Goal: Information Seeking & Learning: Learn about a topic

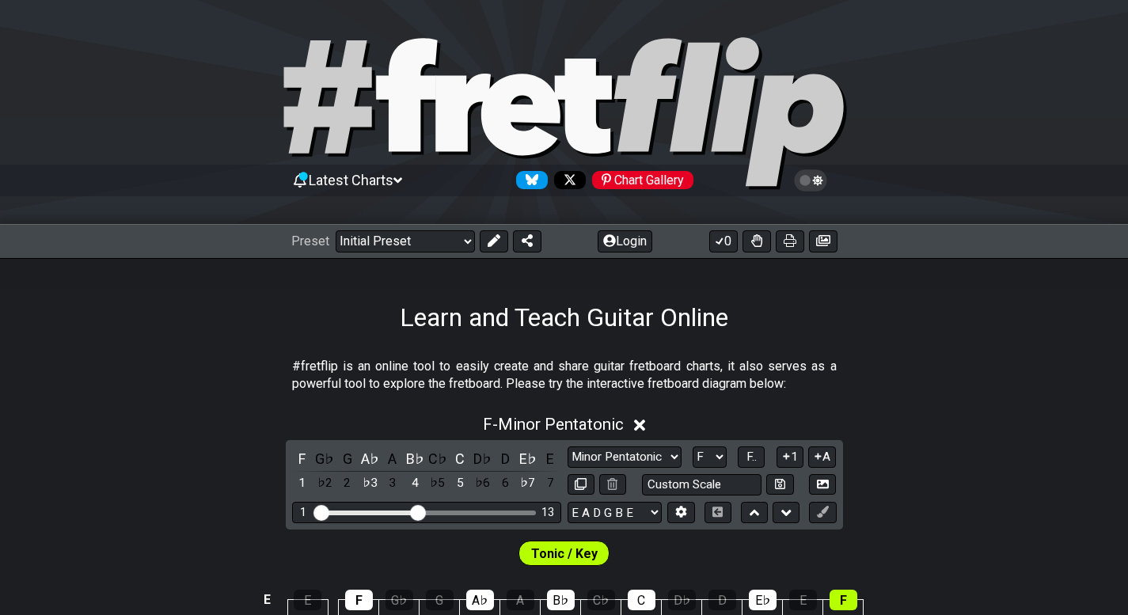
select select "F"
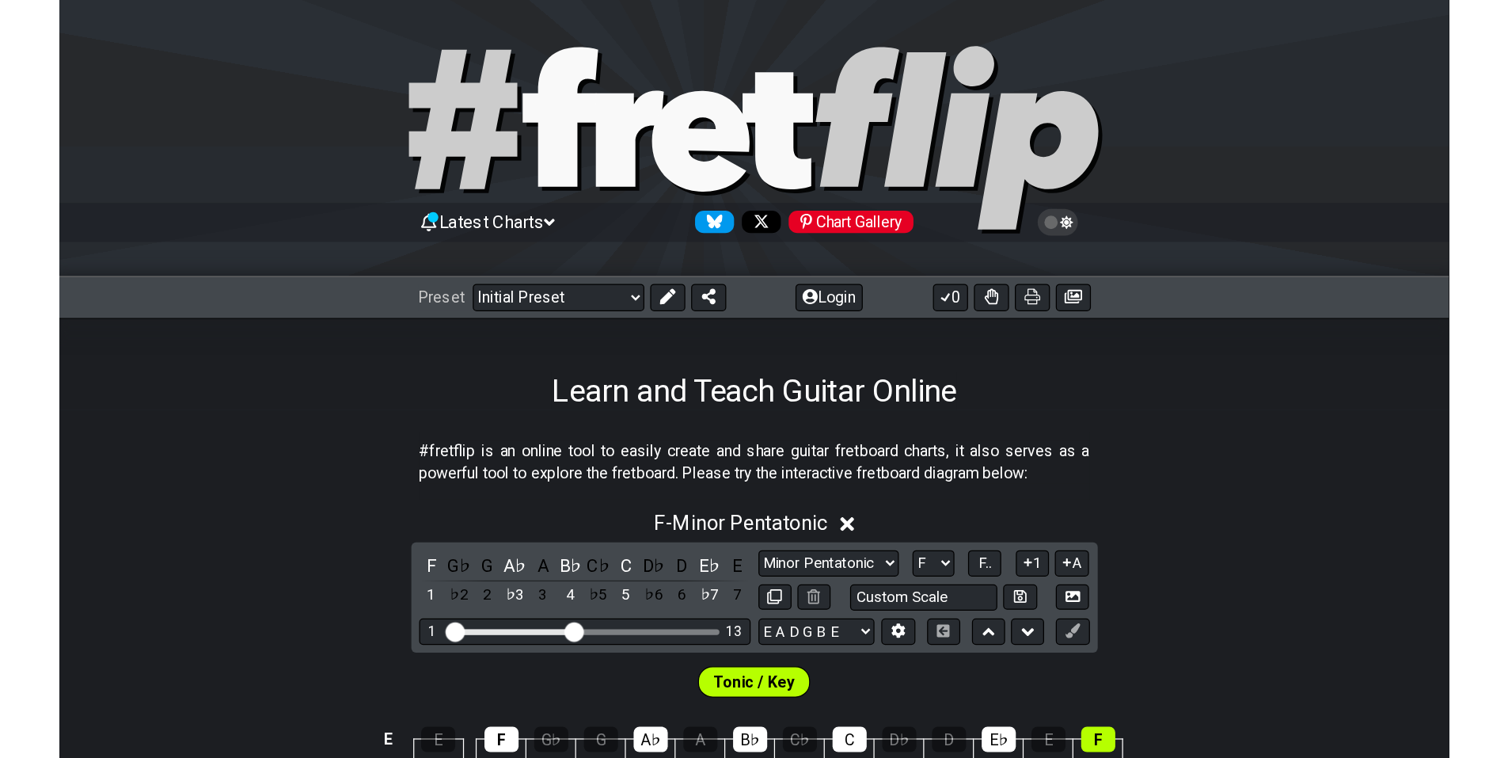
scroll to position [396, 0]
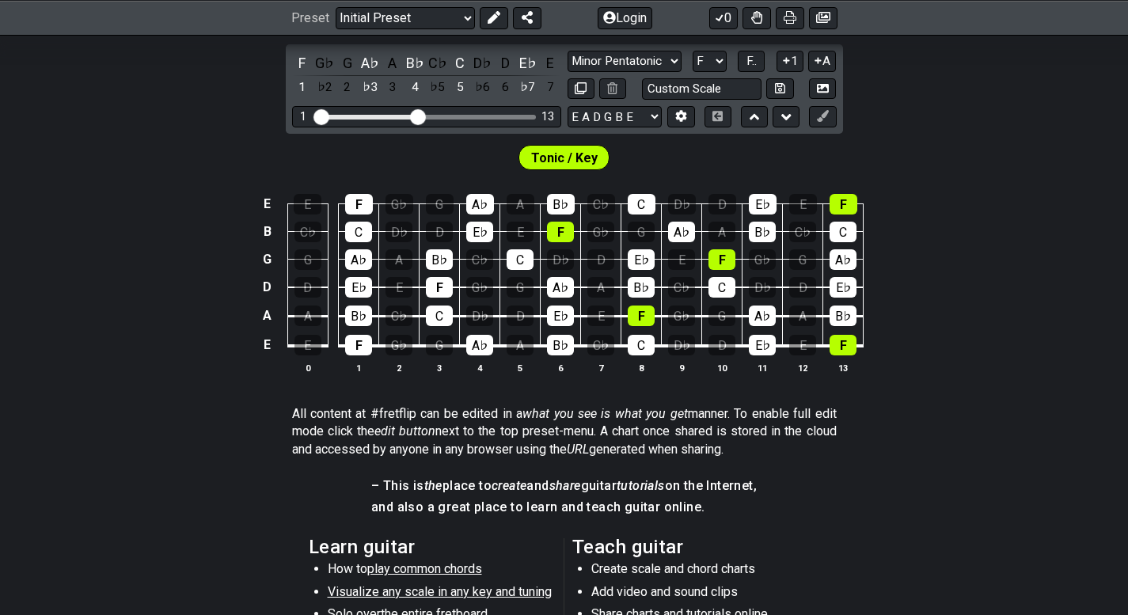
click at [199, 443] on section "All content at #fretflip can be edited in a what you see is what you get manner…" at bounding box center [564, 435] width 1128 height 72
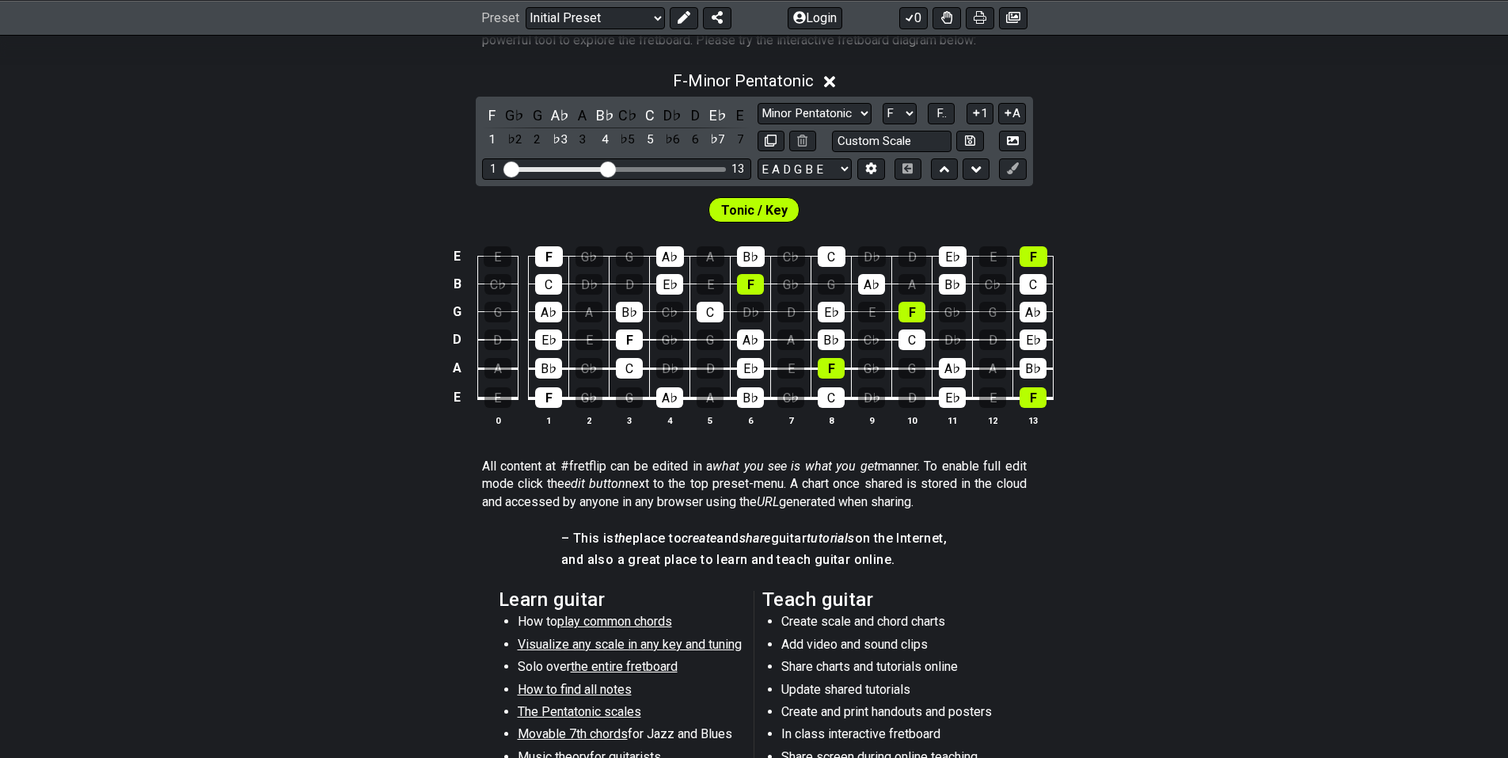
scroll to position [237, 0]
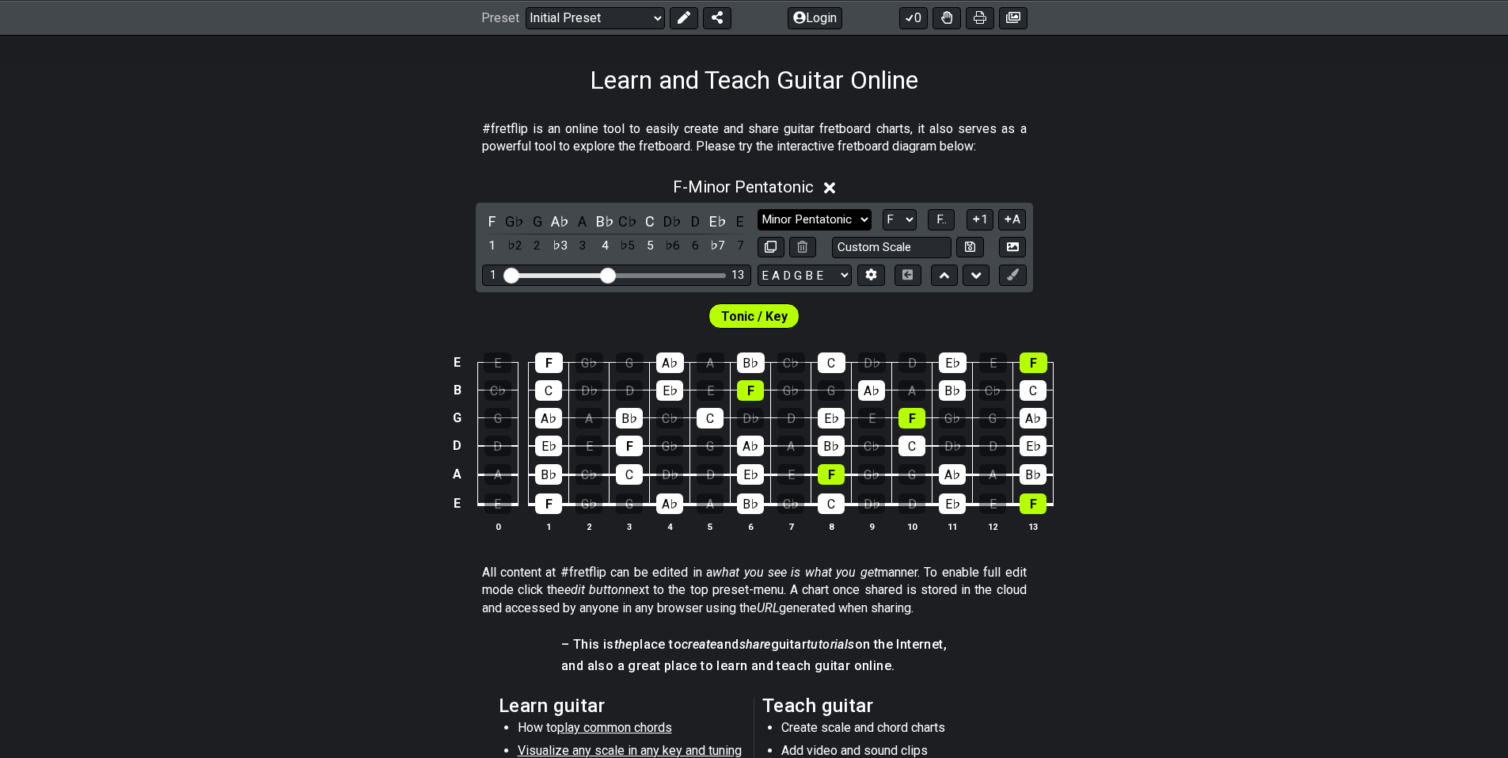
click at [860, 224] on select "Minor Pentatonic Click to edit Minor Pentatonic Major Pentatonic Minor Blues Ma…" at bounding box center [815, 219] width 114 height 21
select select "Melodic Minor"
click at [758, 209] on select "Minor Pentatonic Click to edit Minor Pentatonic Major Pentatonic Minor Blues Ma…" at bounding box center [815, 219] width 114 height 21
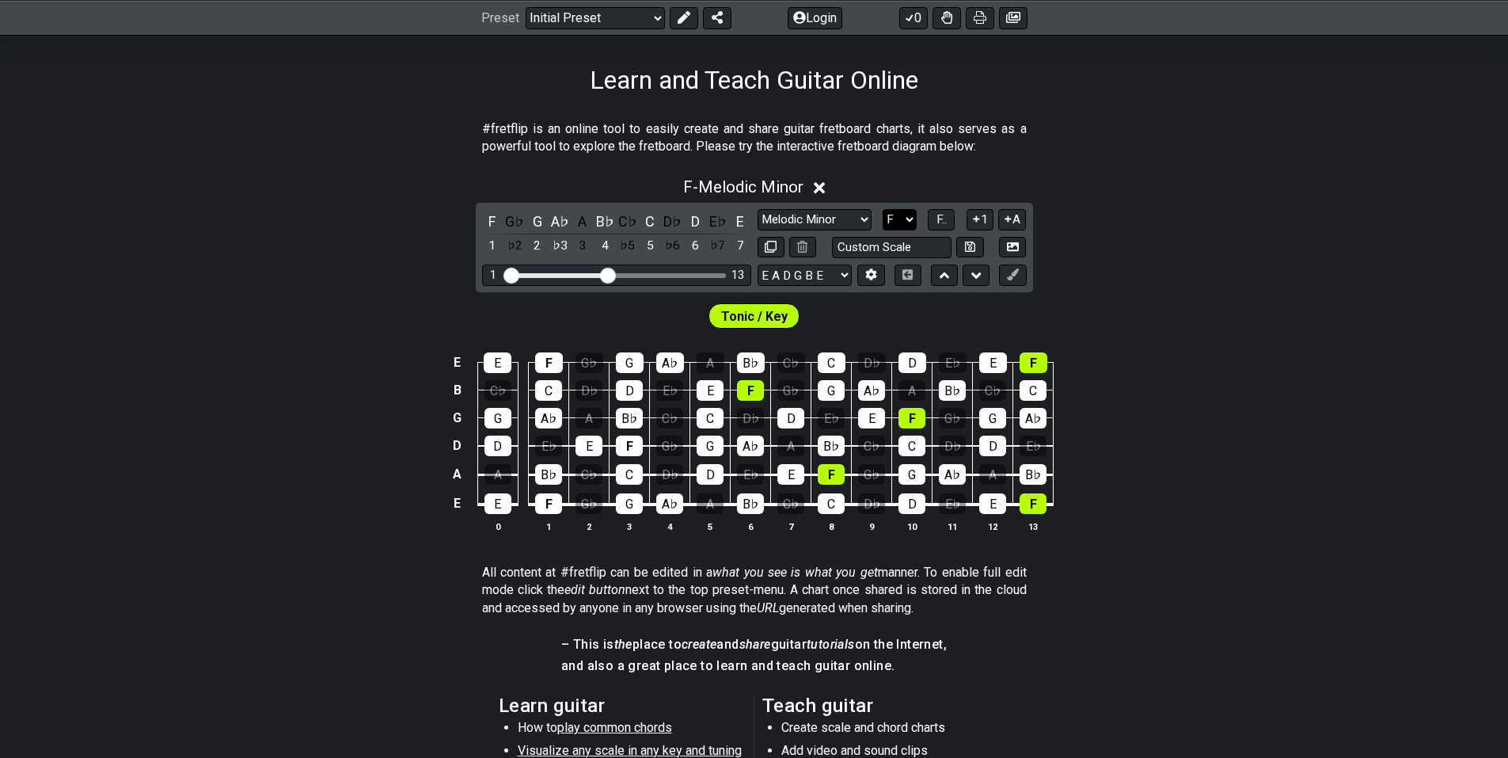
click at [908, 221] on select "A♭ A A♯ B♭ B C C♯ D♭ D D♯ E♭ E F F♯ G♭ G G♯" at bounding box center [900, 219] width 34 height 21
click at [883, 209] on select "A♭ A A♯ B♭ B C C♯ D♭ D D♯ E♭ E F F♯ G♭ G G♯" at bounding box center [900, 219] width 34 height 21
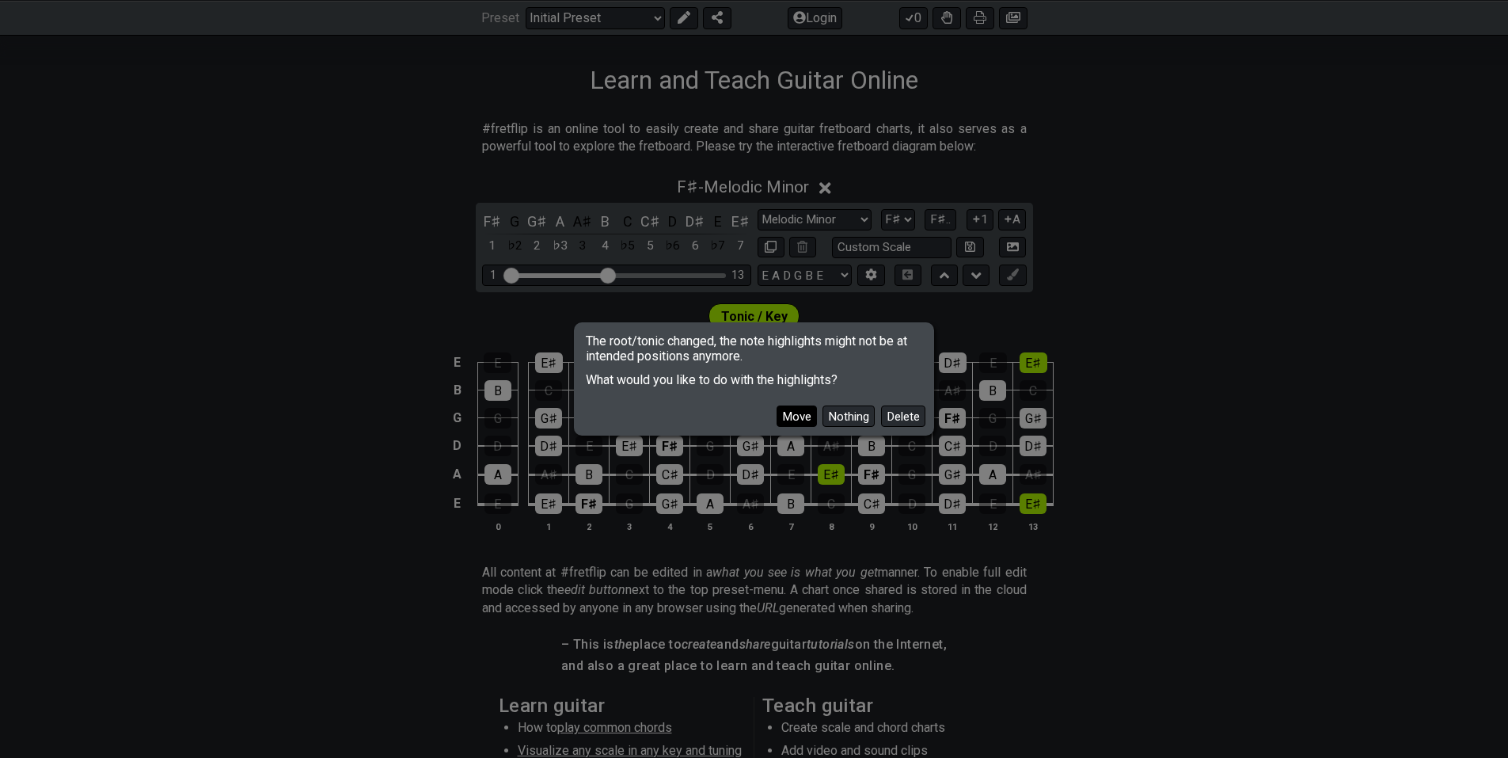
click at [785, 421] on button "Move" at bounding box center [797, 415] width 40 height 21
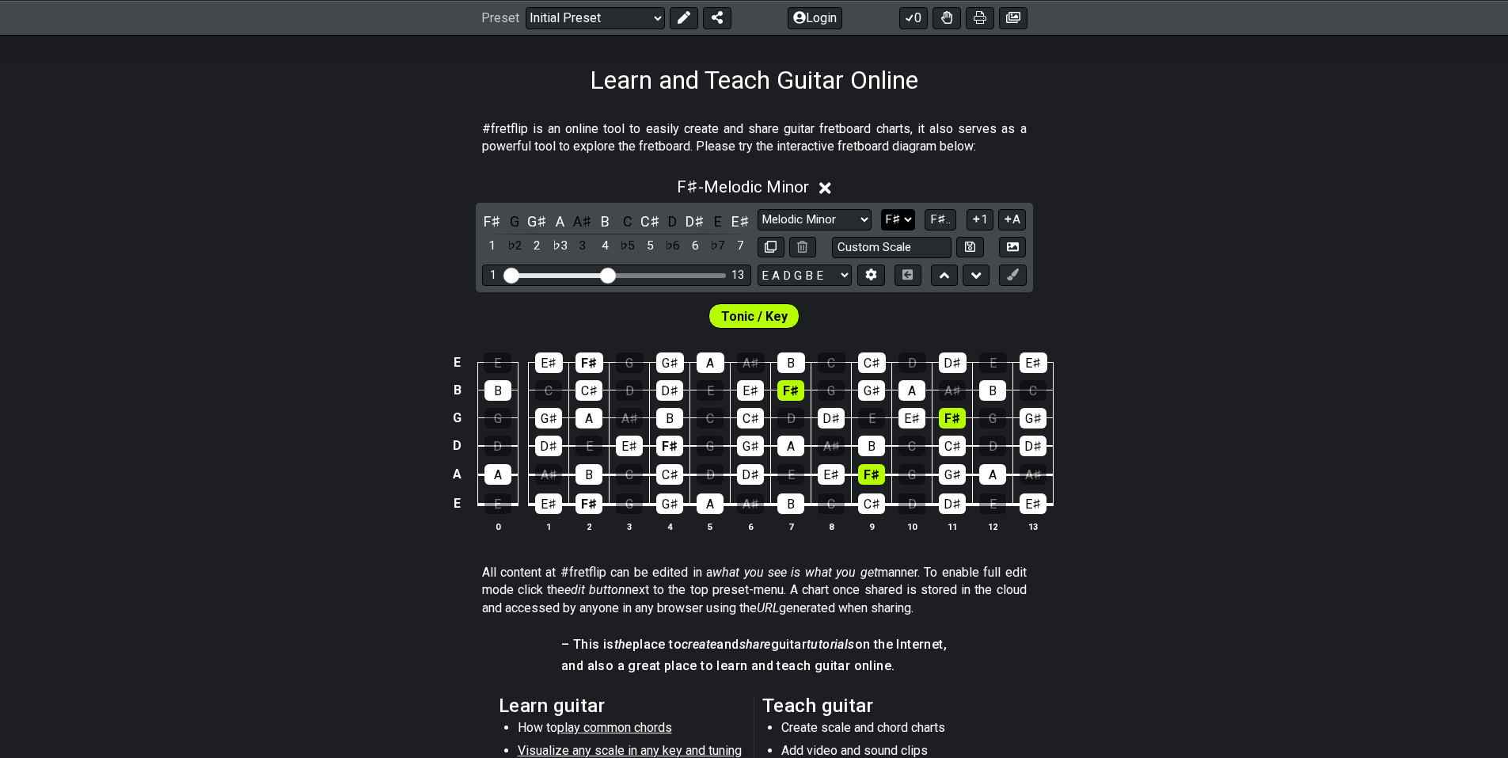
click at [909, 222] on select "A♭ A A♯ B♭ B C C♯ D♭ D D♯ E♭ E F F♯ G♭ G G♯" at bounding box center [898, 219] width 34 height 21
click at [881, 209] on select "A♭ A A♯ B♭ B C C♯ D♭ D D♯ E♭ E F F♯ G♭ G G♯" at bounding box center [898, 219] width 34 height 21
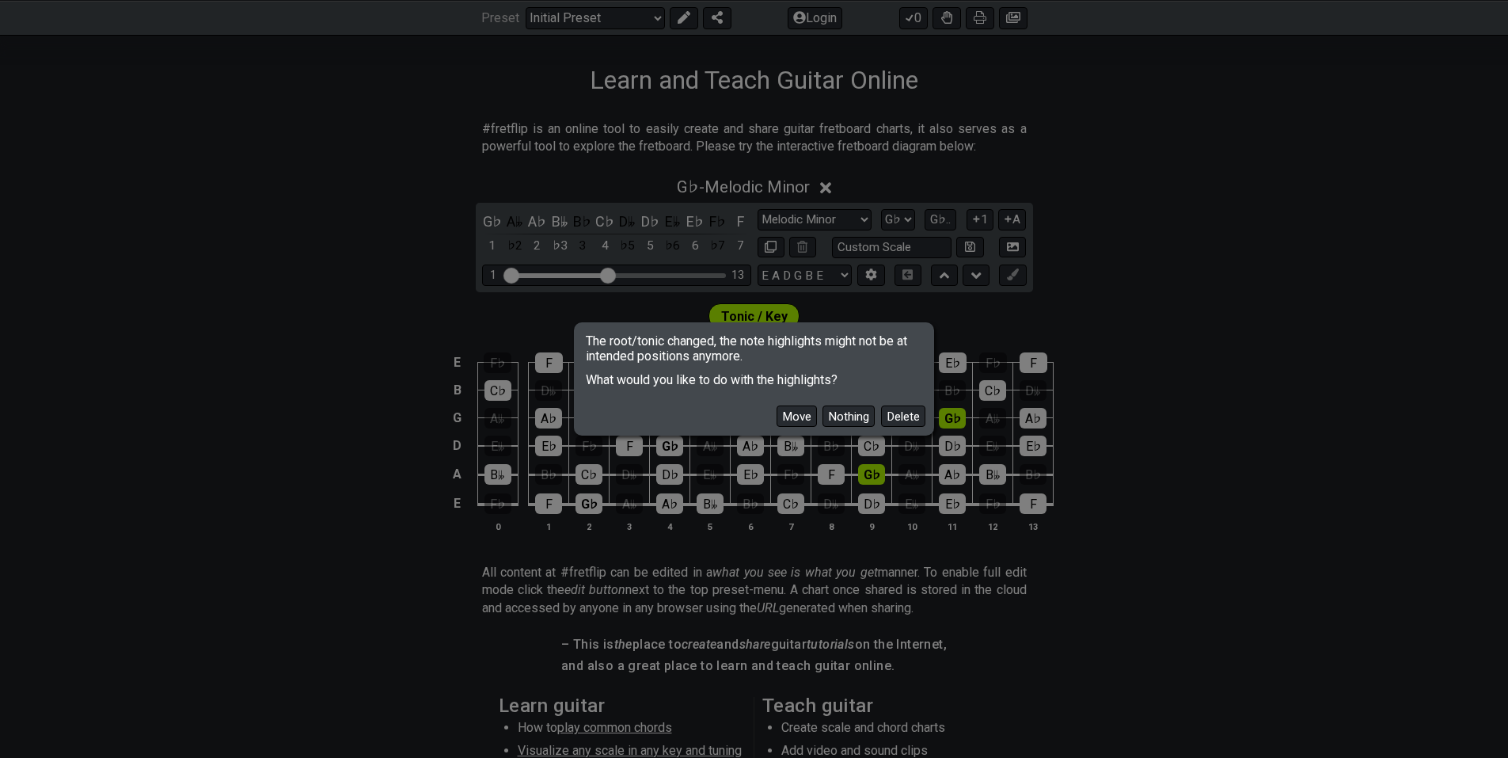
click at [900, 543] on div "The root/tonic changed, the note highlights might not be at intended positions …" at bounding box center [754, 379] width 1508 height 758
click at [783, 412] on button "Move" at bounding box center [797, 415] width 40 height 21
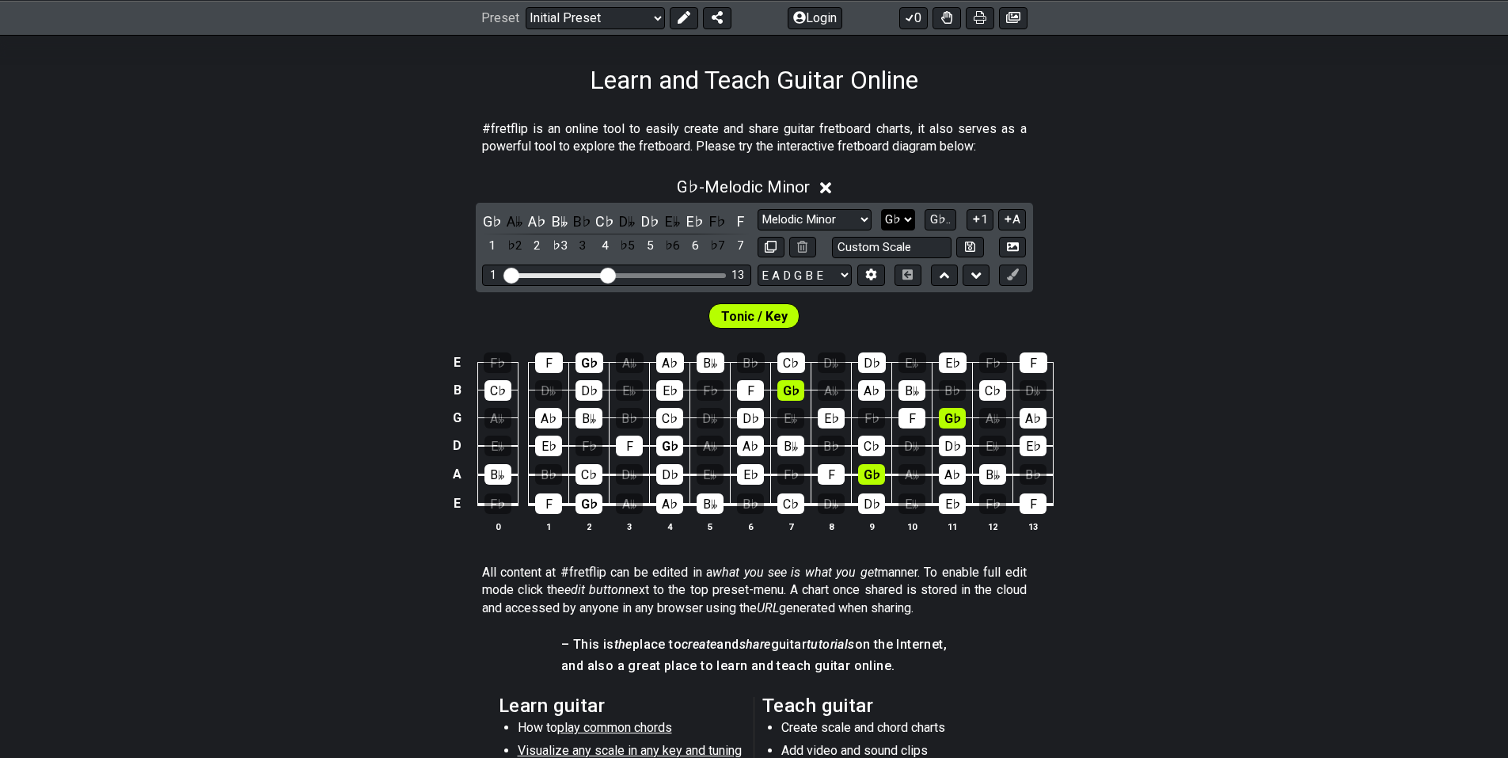
click at [894, 226] on select "A♭ A A♯ B♭ B C C♯ D♭ D D♯ E♭ E F F♯ G♭ G G♯" at bounding box center [898, 219] width 34 height 21
select select "G"
click at [883, 209] on select "A♭ A A♯ B♭ B C C♯ D♭ D D♯ E♭ E F F♯ G♭ G G♯" at bounding box center [898, 219] width 34 height 21
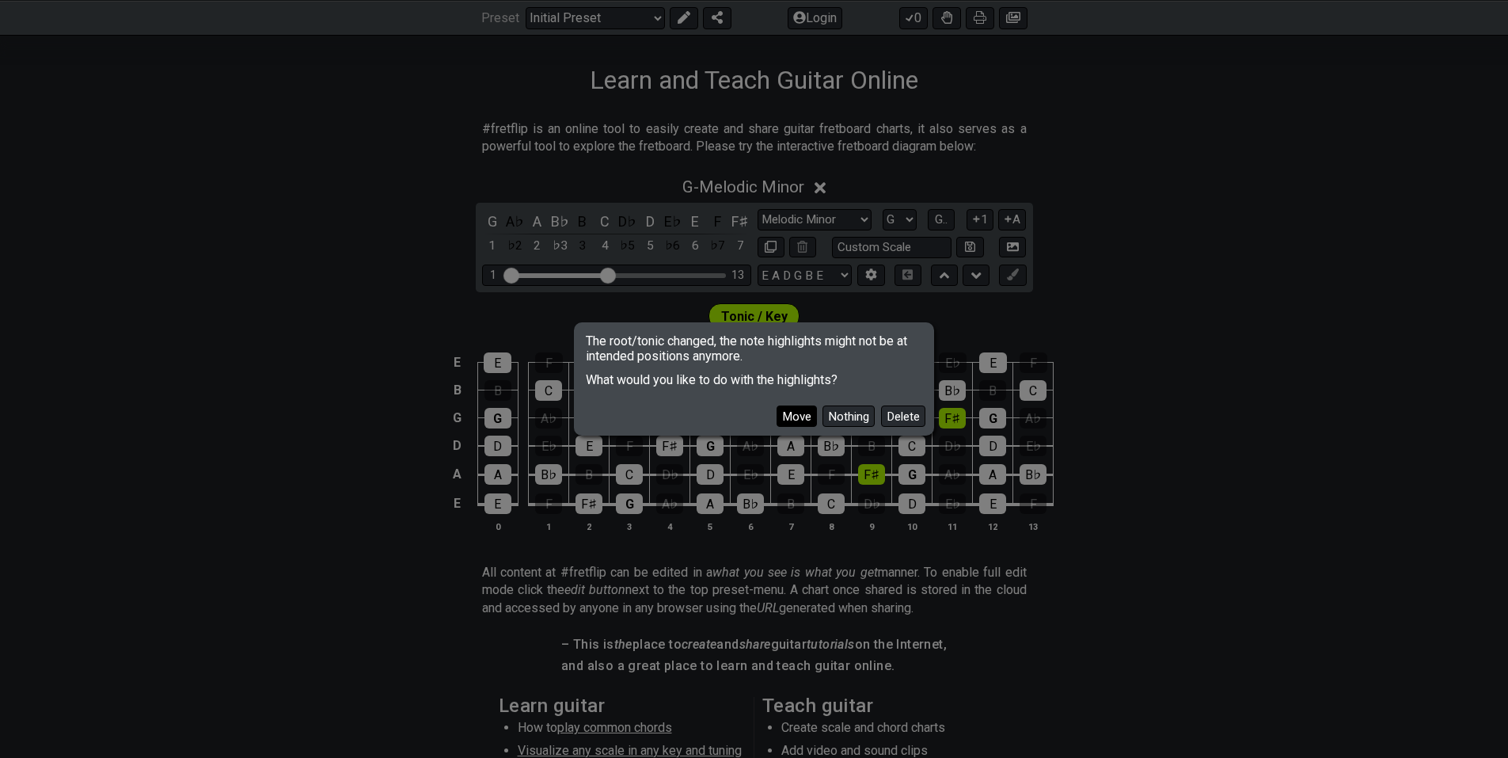
click at [790, 411] on button "Move" at bounding box center [797, 415] width 40 height 21
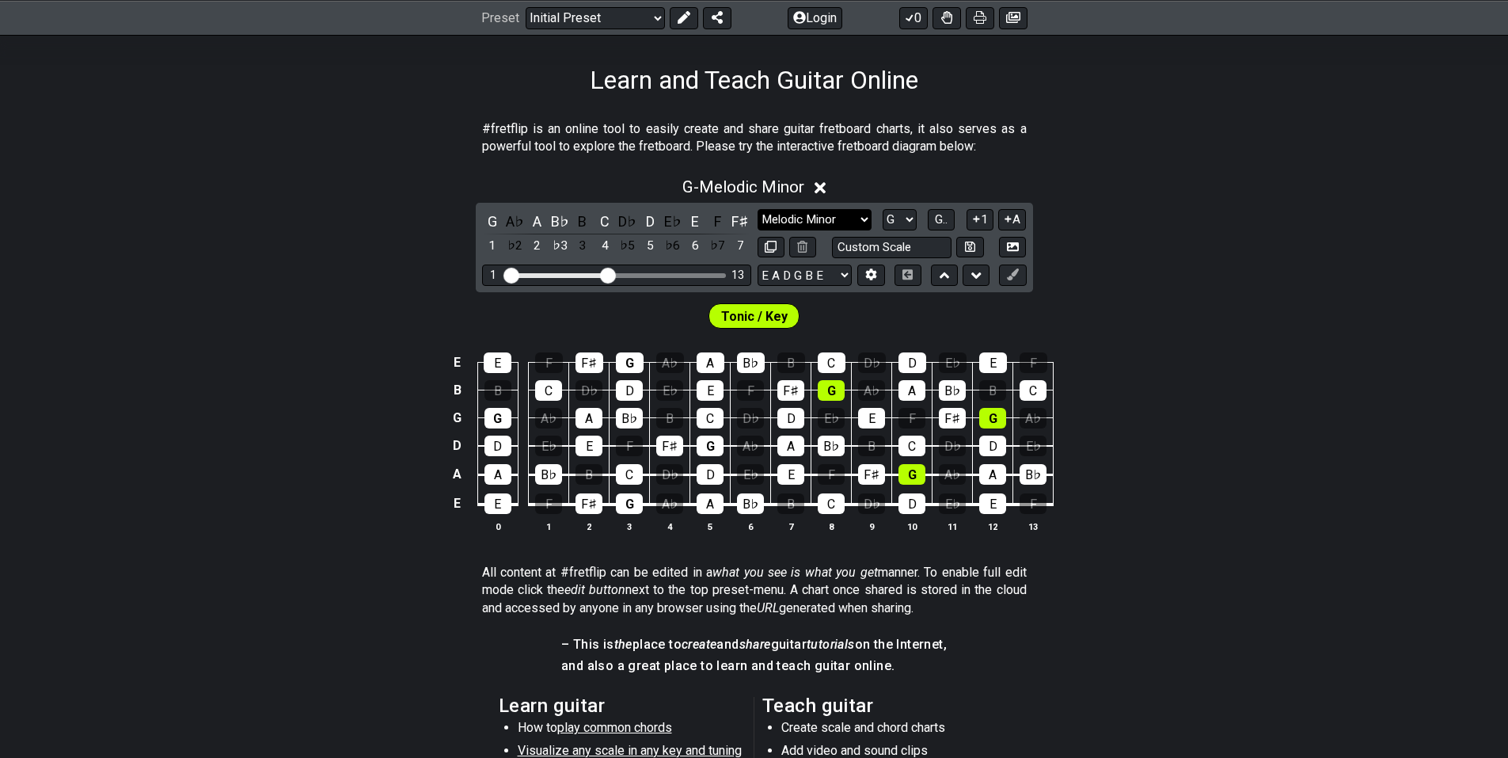
click at [831, 216] on select "Minor Pentatonic Click to edit Minor Pentatonic Major Pentatonic Minor Blues Ma…" at bounding box center [815, 219] width 114 height 21
click at [758, 209] on select "Minor Pentatonic Click to edit Minor Pentatonic Major Pentatonic Minor Blues Ma…" at bounding box center [815, 219] width 114 height 21
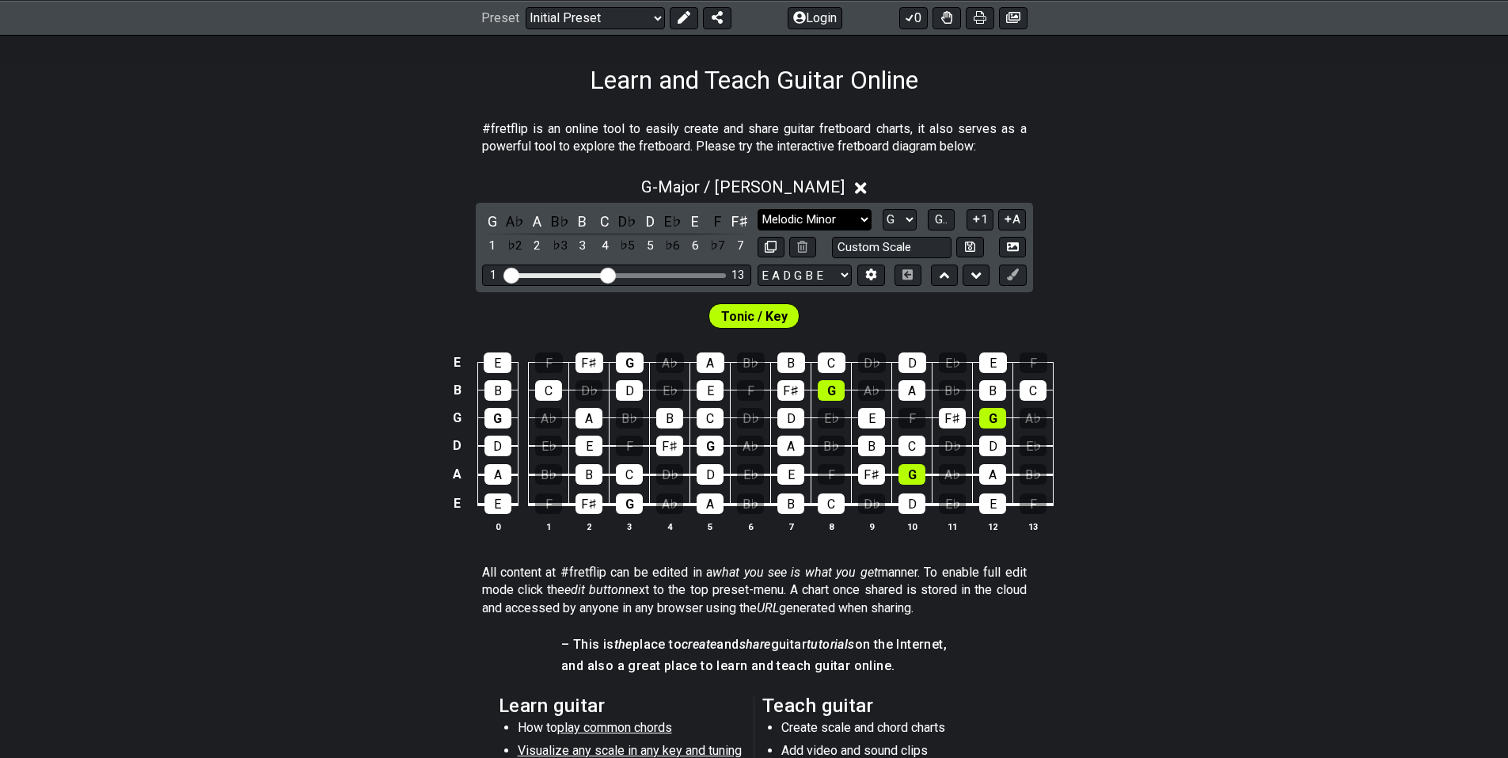
click at [838, 221] on select "Minor Pentatonic Click to edit Minor Pentatonic Major Pentatonic Minor Blues Ma…" at bounding box center [815, 219] width 114 height 21
click at [758, 209] on select "Minor Pentatonic Click to edit Minor Pentatonic Major Pentatonic Minor Blues Ma…" at bounding box center [815, 219] width 114 height 21
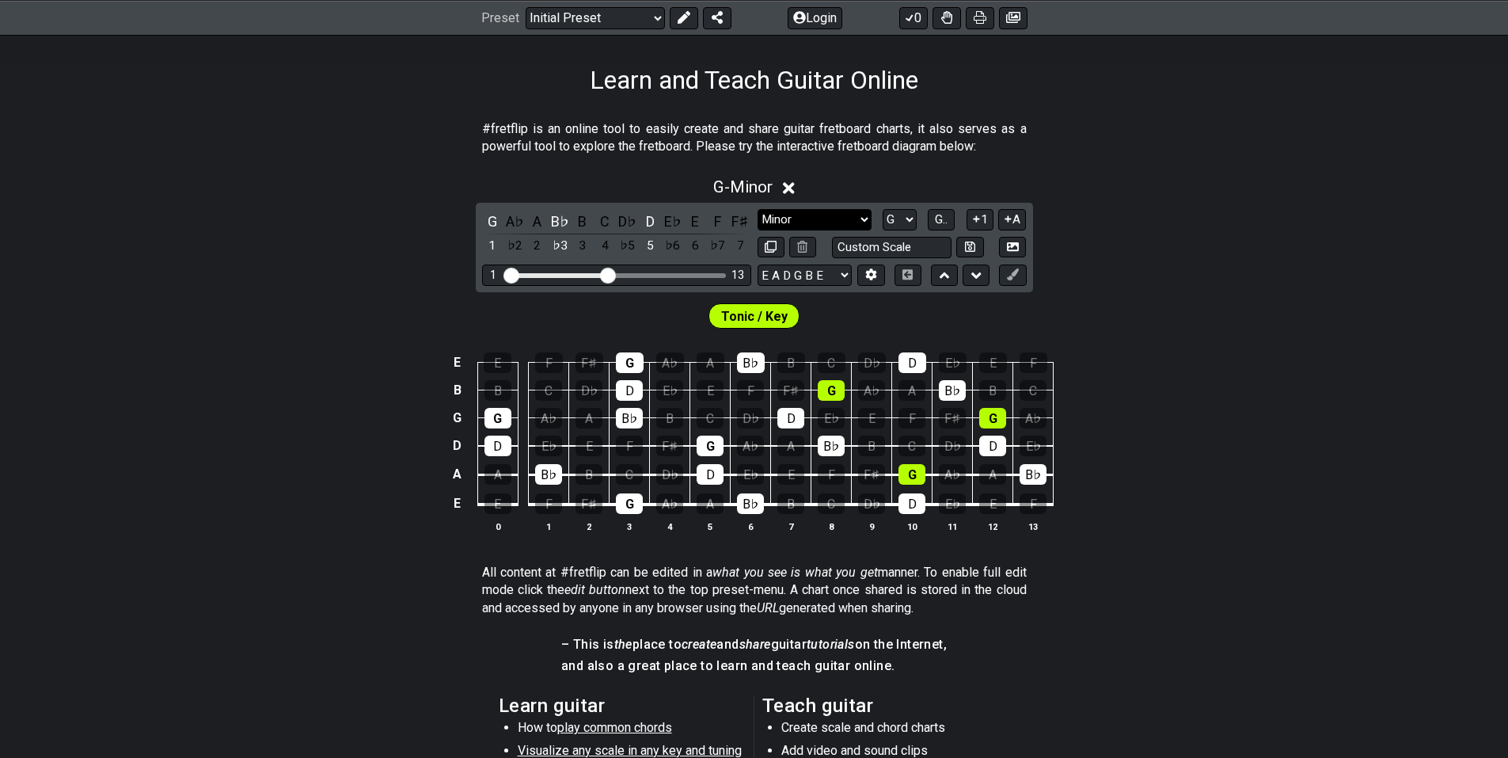
click at [811, 219] on select "Minor Pentatonic Click to edit Minor Pentatonic Major Pentatonic Minor Blues Ma…" at bounding box center [815, 219] width 114 height 21
click at [701, 557] on div "#fretflip is an online tool to easily create and share guitar fretboard charts,…" at bounding box center [754, 569] width 1508 height 948
click at [815, 235] on div "Minor Pentatonic Click to edit Minor Pentatonic Major Pentatonic Minor Blues Ma…" at bounding box center [892, 233] width 269 height 49
click at [823, 225] on select "Minor Pentatonic Click to edit Minor Pentatonic Major Pentatonic Minor Blues Ma…" at bounding box center [815, 219] width 114 height 21
click at [758, 209] on select "Minor Pentatonic Click to edit Minor Pentatonic Major Pentatonic Minor Blues Ma…" at bounding box center [815, 219] width 114 height 21
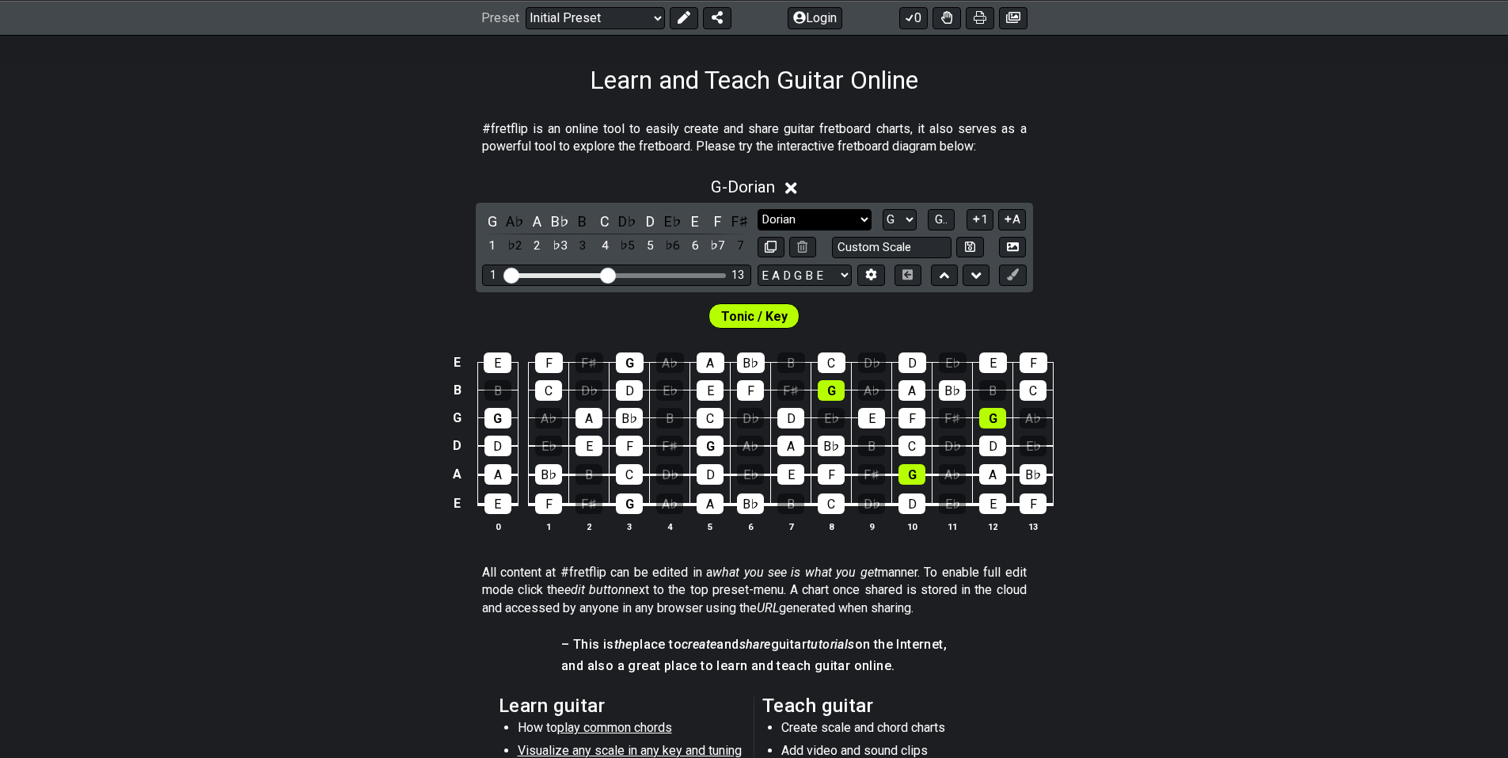
click at [822, 217] on select "Minor Pentatonic Click to edit Minor Pentatonic Major Pentatonic Minor Blues Ma…" at bounding box center [815, 219] width 114 height 21
click at [758, 209] on select "Minor Pentatonic Click to edit Minor Pentatonic Major Pentatonic Minor Blues Ma…" at bounding box center [815, 219] width 114 height 21
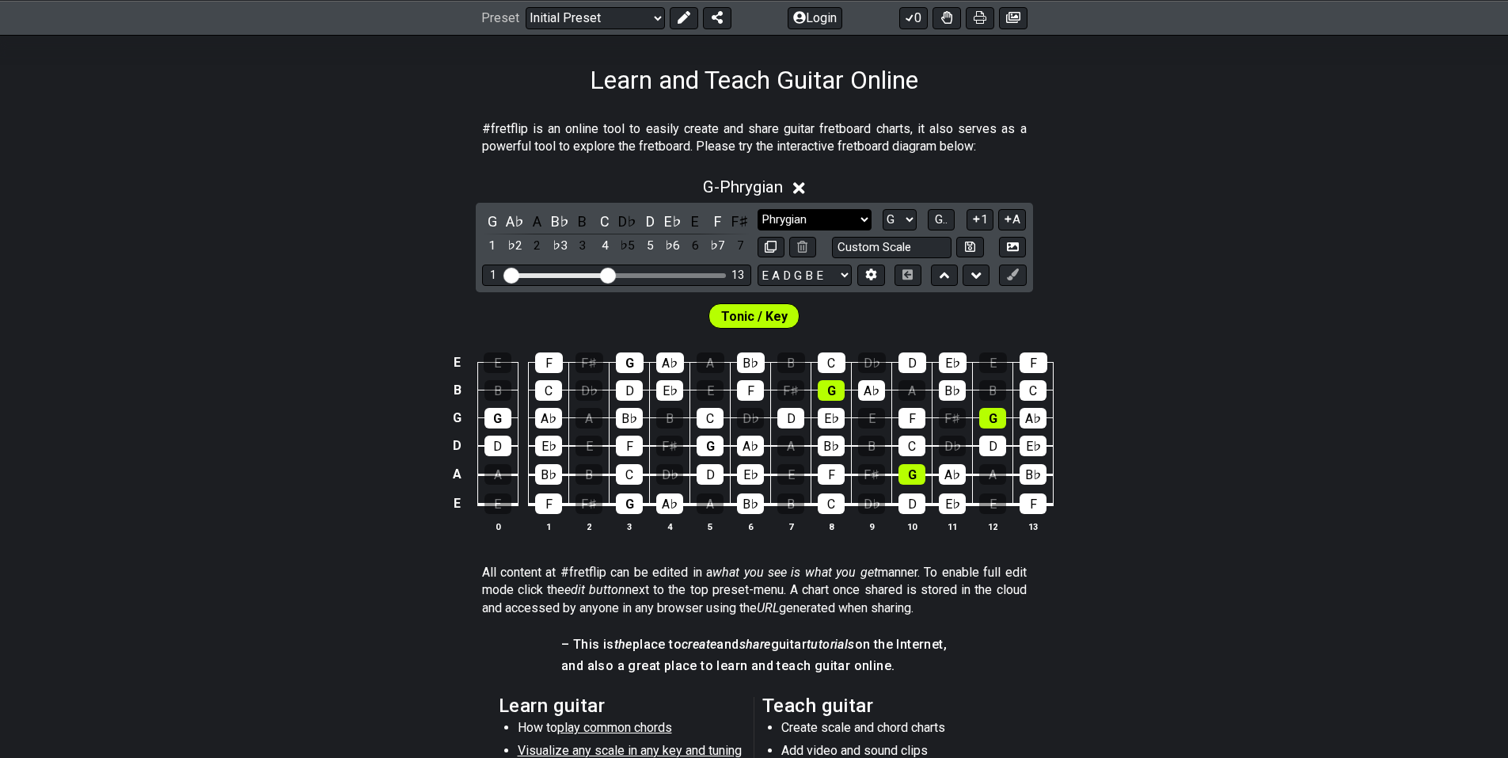
click at [816, 222] on select "Minor Pentatonic Click to edit Minor Pentatonic Major Pentatonic Minor Blues Ma…" at bounding box center [815, 219] width 114 height 21
click at [758, 209] on select "Minor Pentatonic Click to edit Minor Pentatonic Major Pentatonic Minor Blues Ma…" at bounding box center [815, 219] width 114 height 21
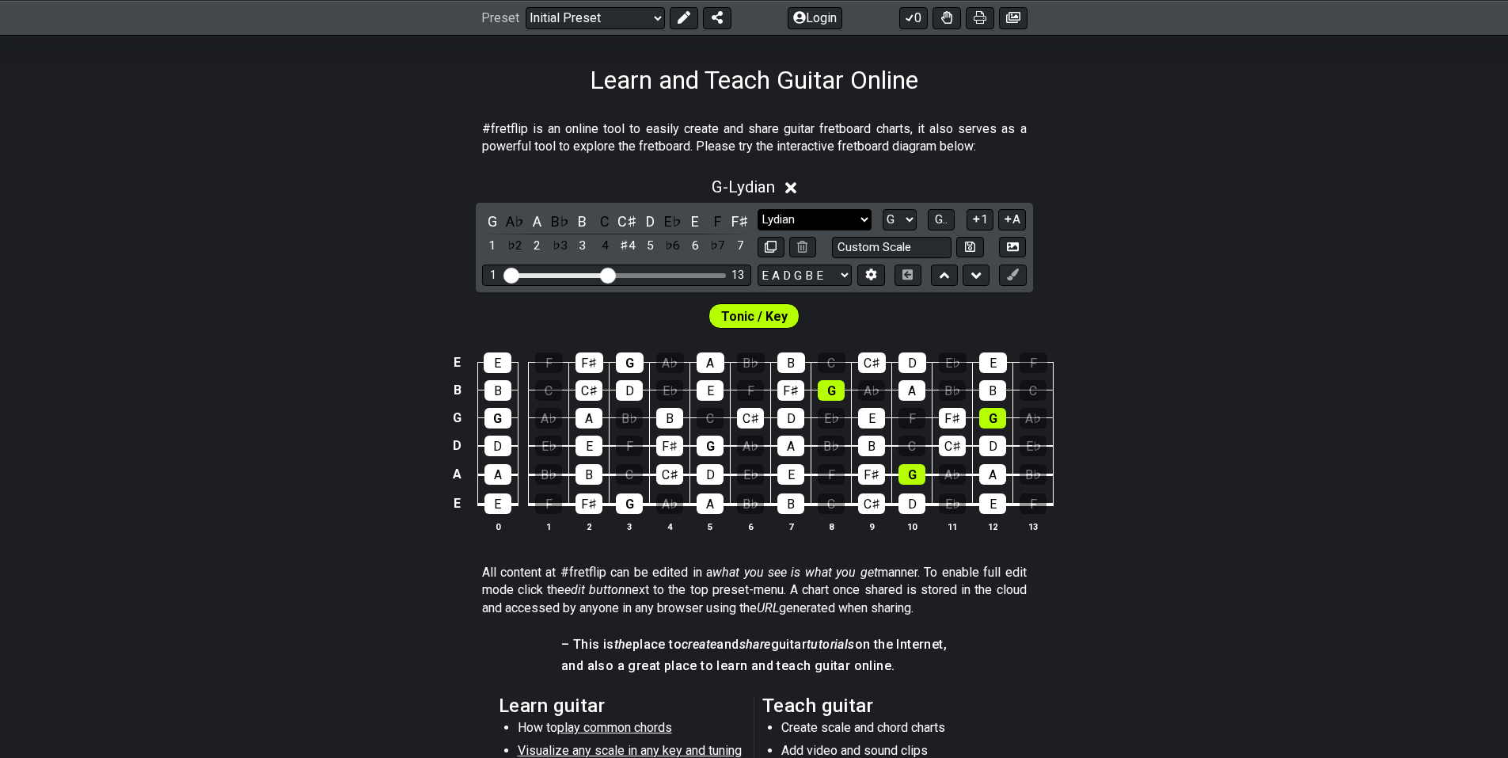
click at [803, 225] on select "Minor Pentatonic Click to edit Minor Pentatonic Major Pentatonic Minor Blues Ma…" at bounding box center [815, 219] width 114 height 21
click at [758, 209] on select "Minor Pentatonic Click to edit Minor Pentatonic Major Pentatonic Minor Blues Ma…" at bounding box center [815, 219] width 114 height 21
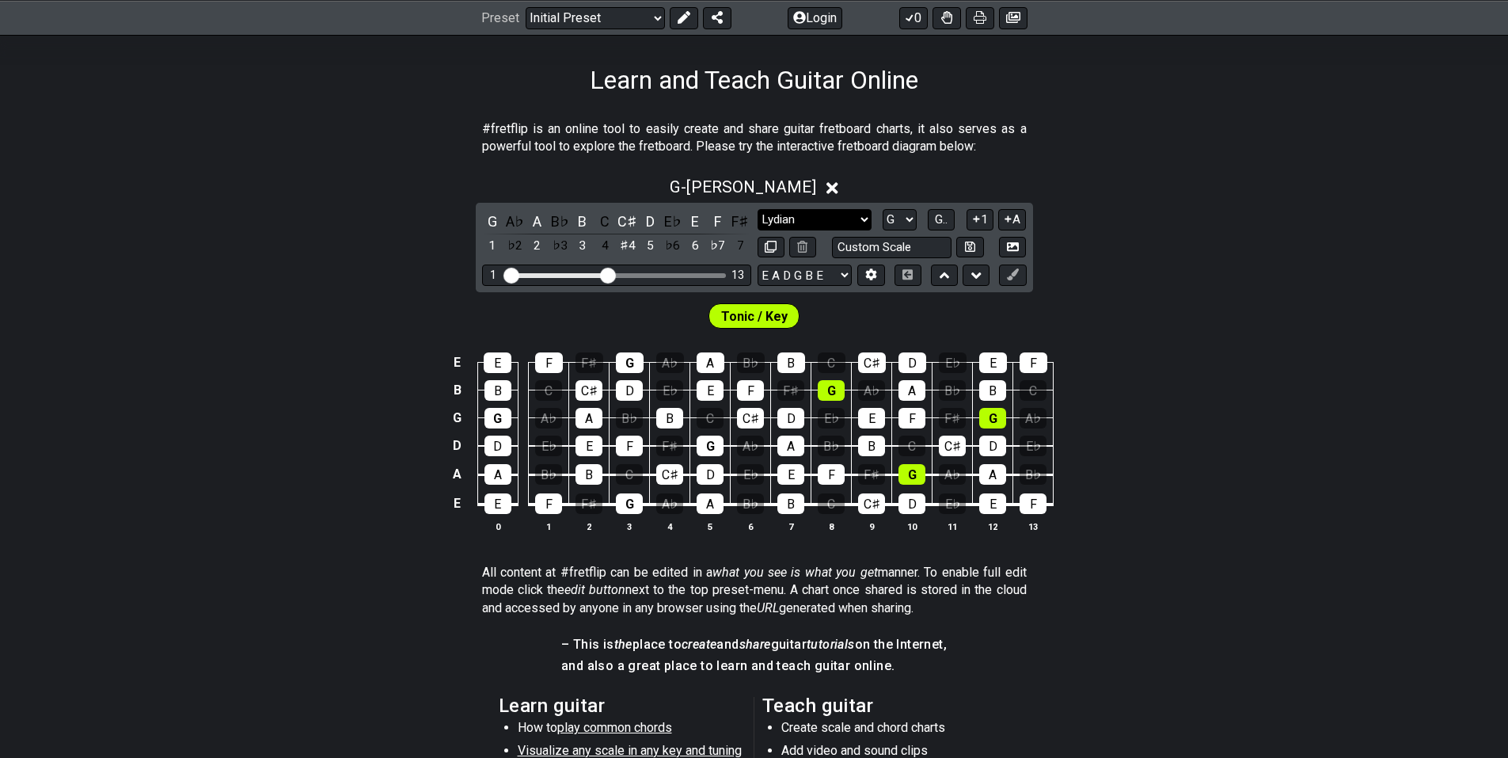
click at [828, 222] on select "Minor Pentatonic Click to edit Minor Pentatonic Major Pentatonic Minor Blues Ma…" at bounding box center [815, 219] width 114 height 21
click at [758, 209] on select "Minor Pentatonic Click to edit Minor Pentatonic Major Pentatonic Minor Blues Ma…" at bounding box center [815, 219] width 114 height 21
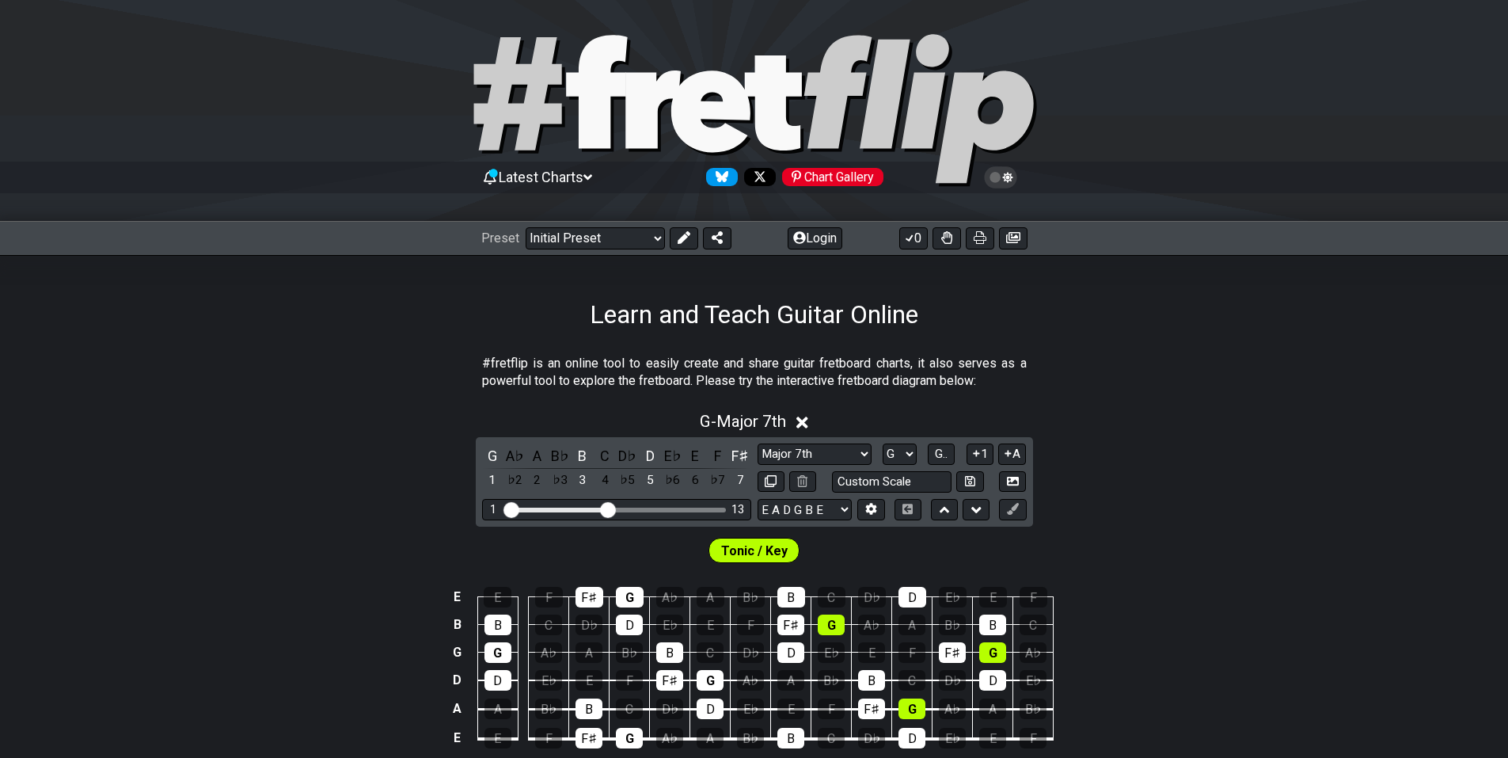
scroll to position [0, 0]
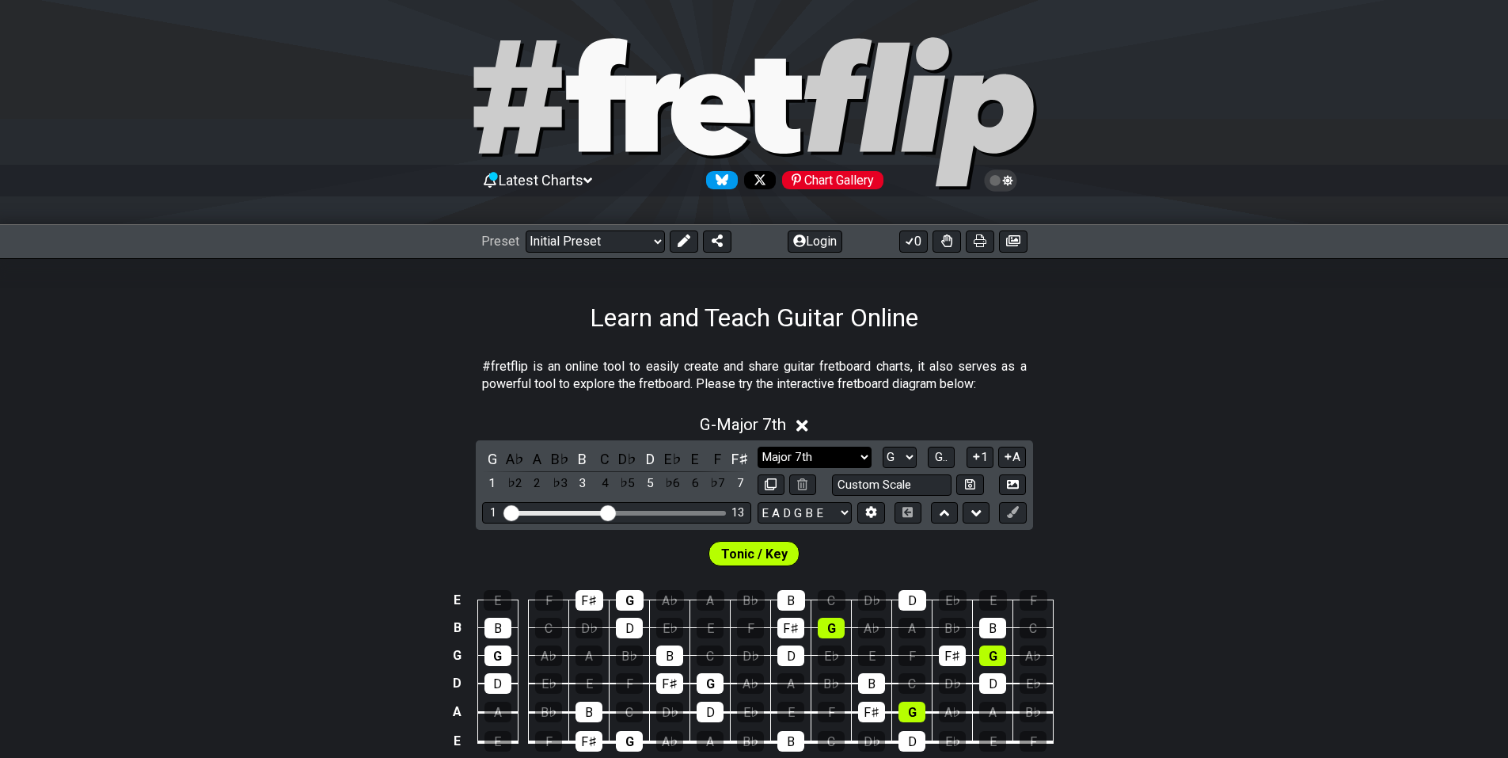
click at [834, 453] on select "Minor Pentatonic Click to edit Minor Pentatonic Major Pentatonic Minor Blues Ma…" at bounding box center [815, 456] width 114 height 21
click at [815, 451] on select "Minor Pentatonic Click to edit Minor Pentatonic Major Pentatonic Minor Blues Ma…" at bounding box center [815, 456] width 114 height 21
select select "Major / [PERSON_NAME]"
click at [758, 446] on select "Minor Pentatonic Click to edit Minor Pentatonic Major Pentatonic Minor Blues Ma…" at bounding box center [815, 456] width 114 height 21
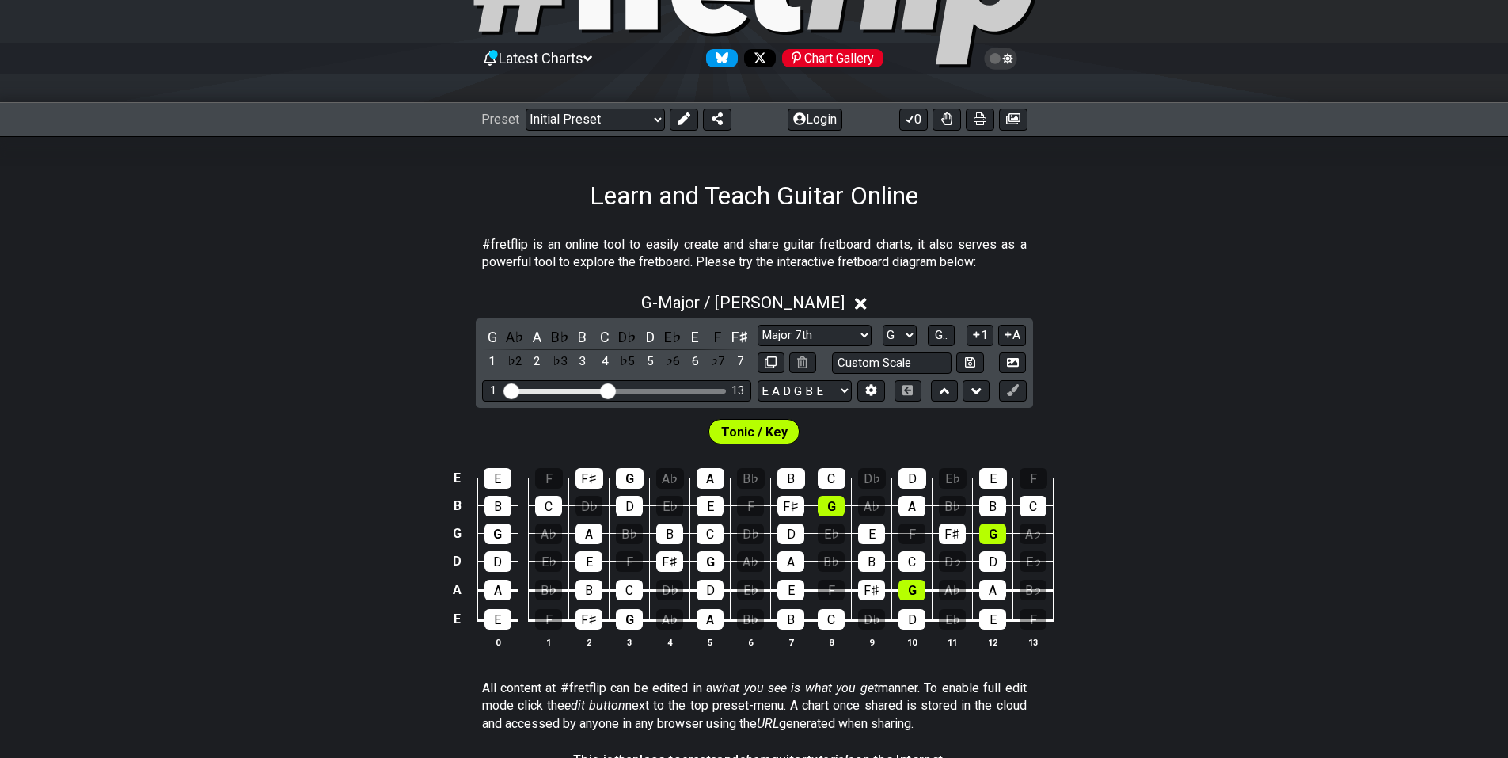
scroll to position [158, 0]
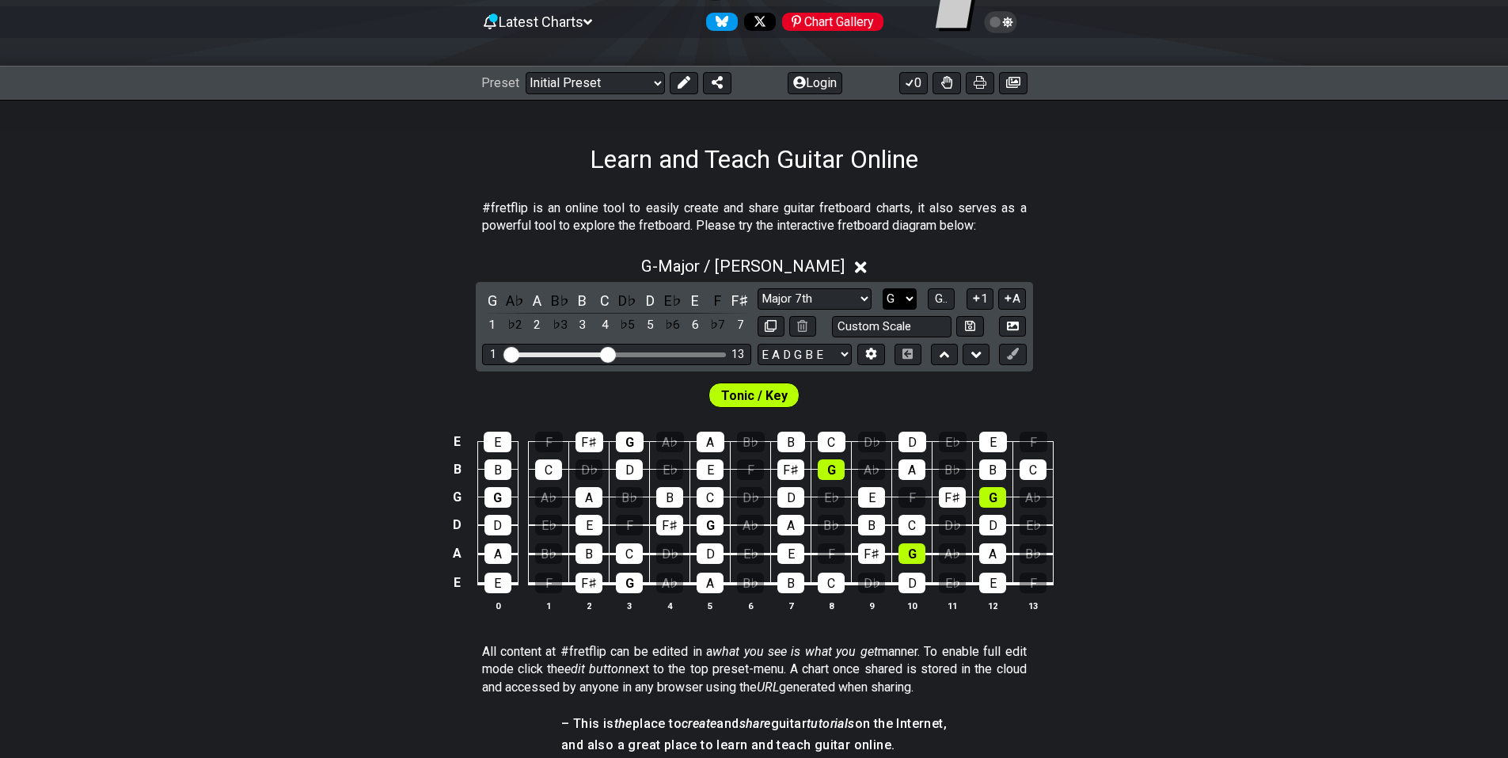
click at [898, 298] on select "A♭ A A♯ B♭ B C C♯ D♭ D D♯ E♭ E F F♯ G♭ G G♯" at bounding box center [900, 298] width 34 height 21
select select "F"
click at [883, 288] on select "A♭ A A♯ B♭ B C C♯ D♭ D D♯ E♭ E F F♯ G♭ G G♯" at bounding box center [900, 298] width 34 height 21
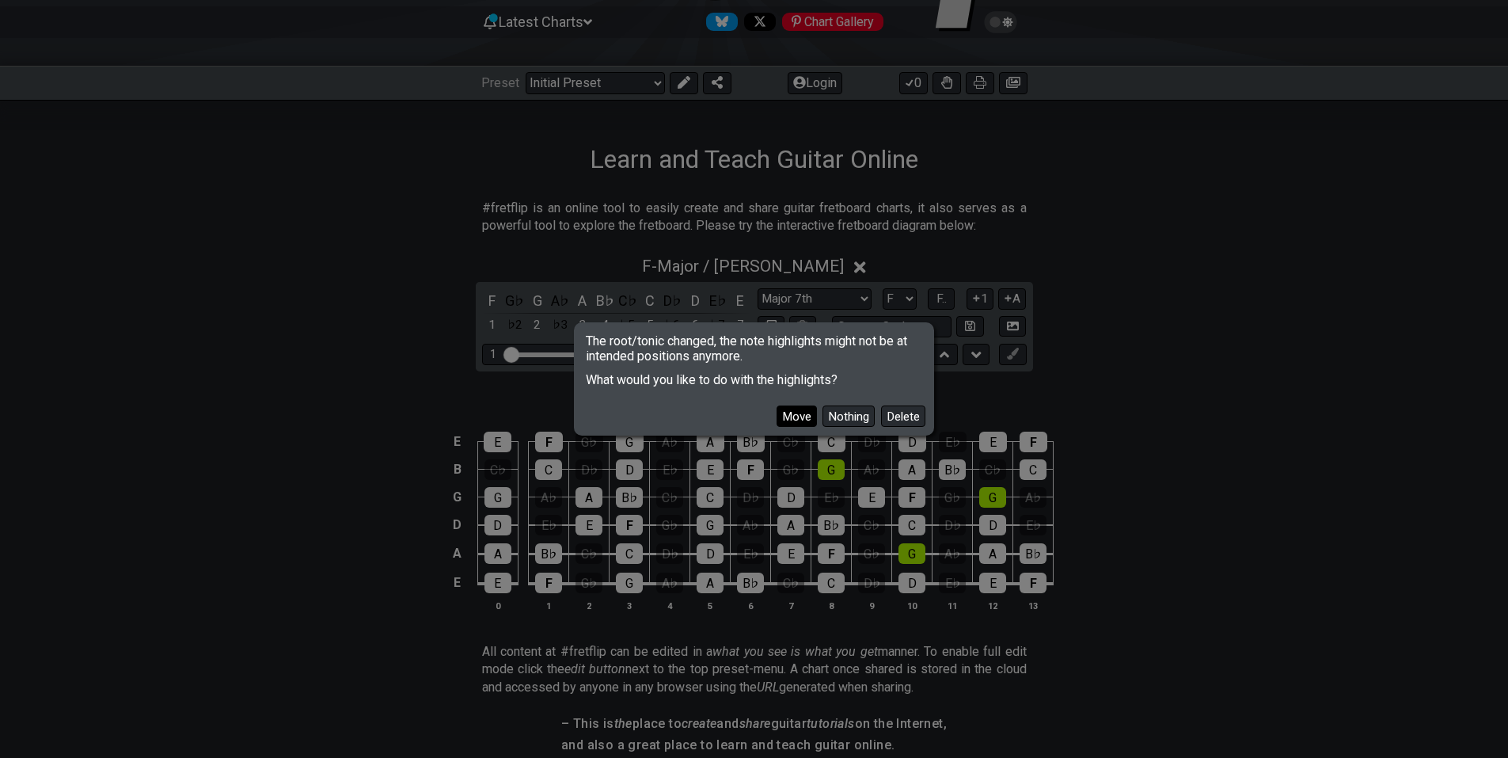
click at [798, 417] on button "Move" at bounding box center [797, 415] width 40 height 21
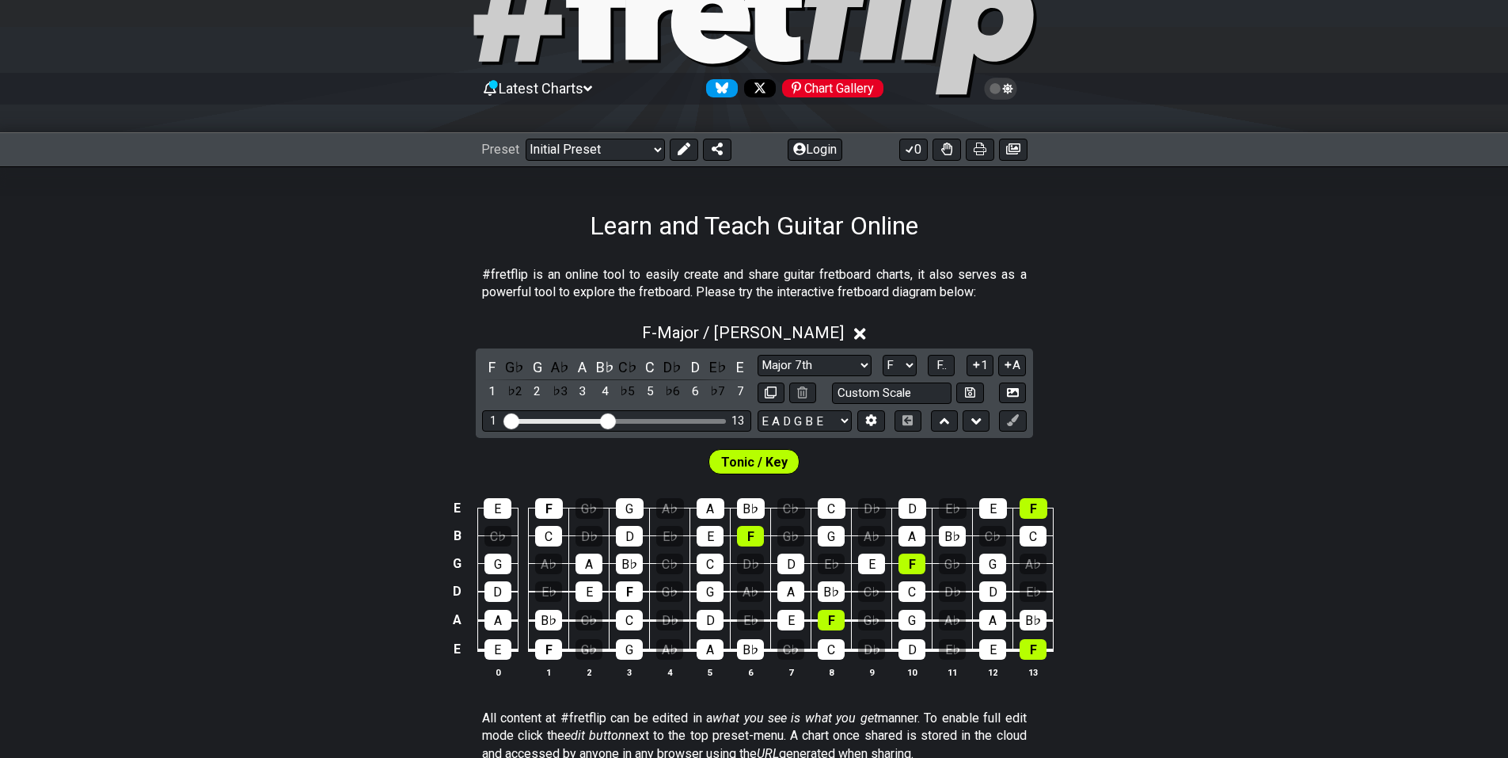
scroll to position [0, 0]
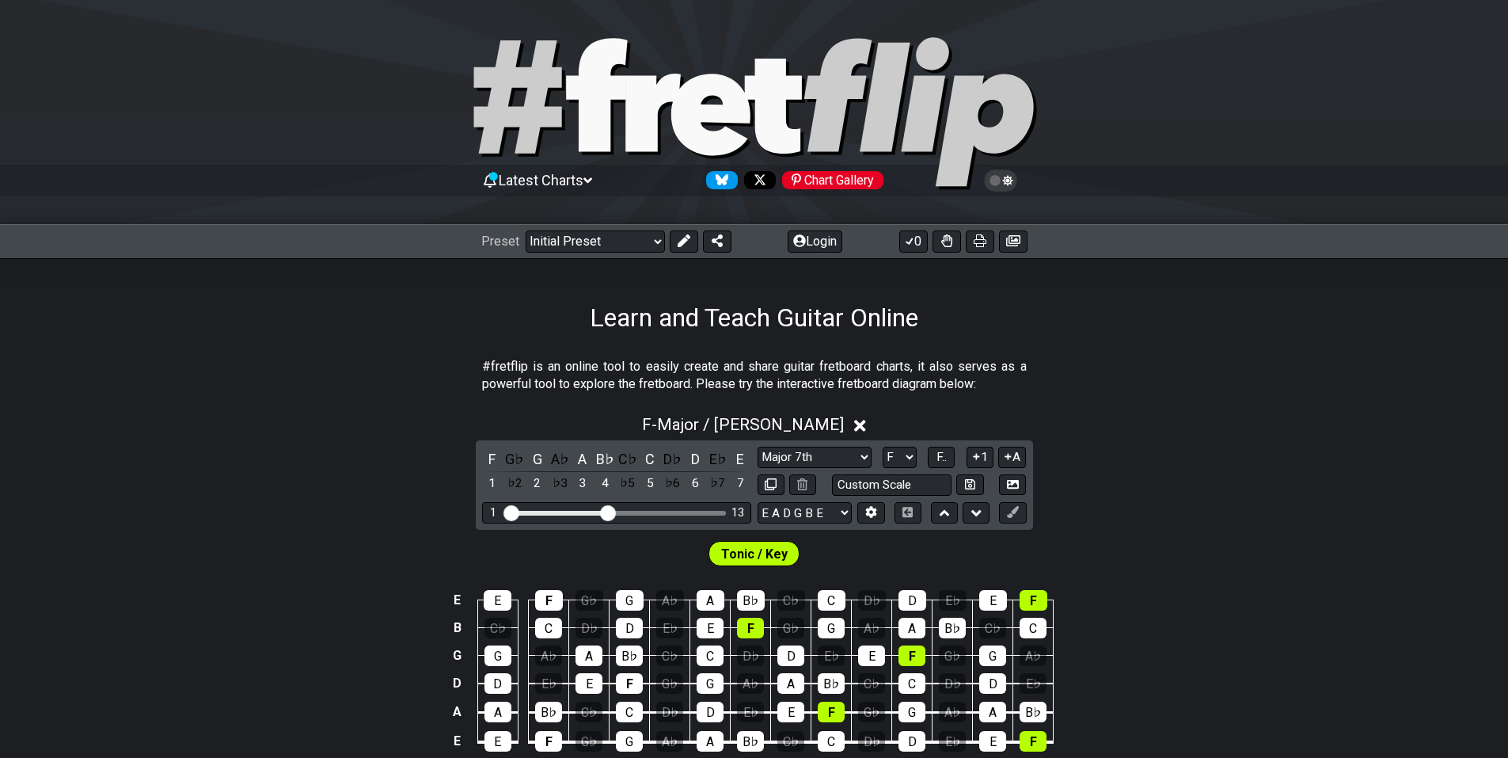
click at [554, 177] on span "Latest Charts" at bounding box center [541, 180] width 85 height 17
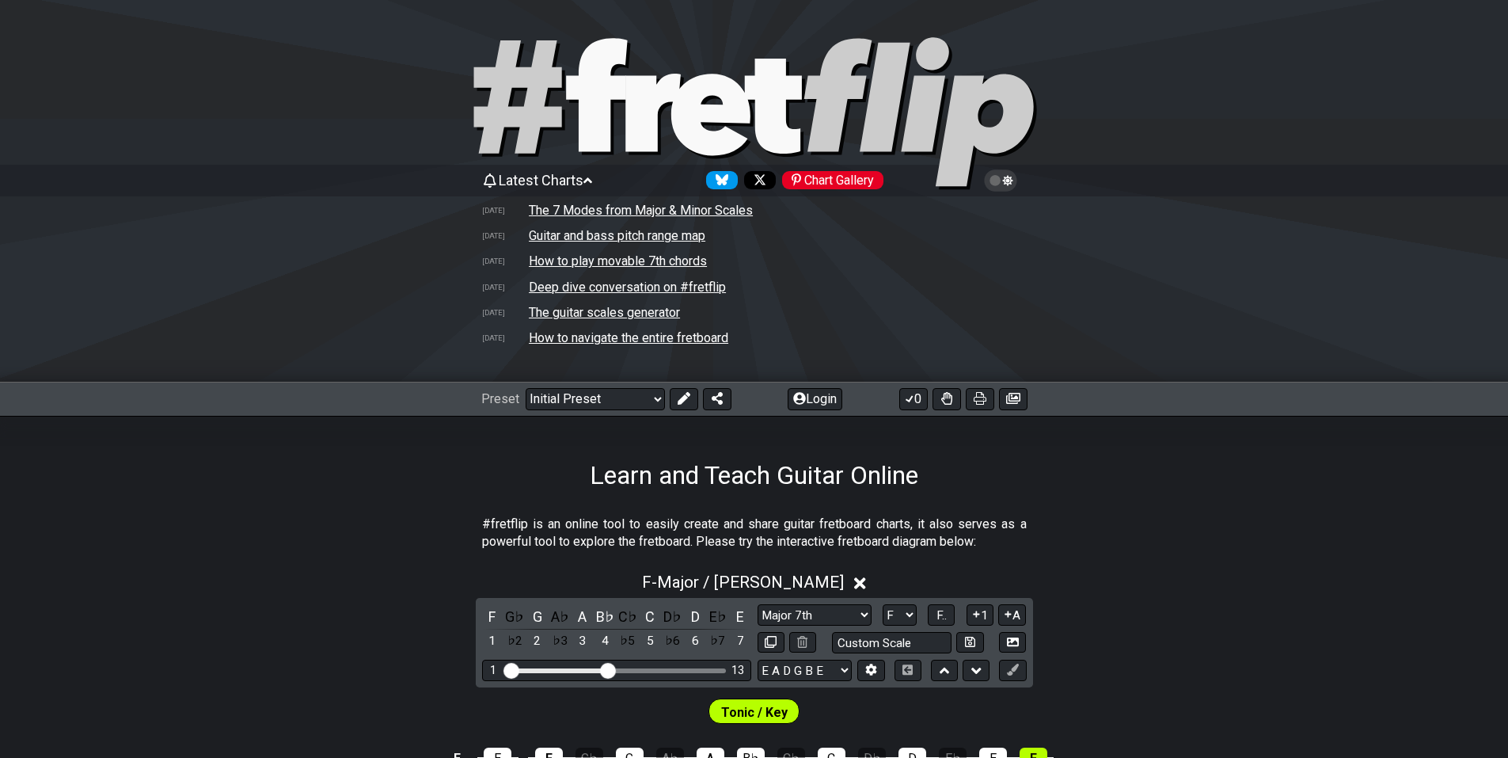
click at [602, 336] on td "How to navigate the entire fretboard" at bounding box center [628, 337] width 201 height 17
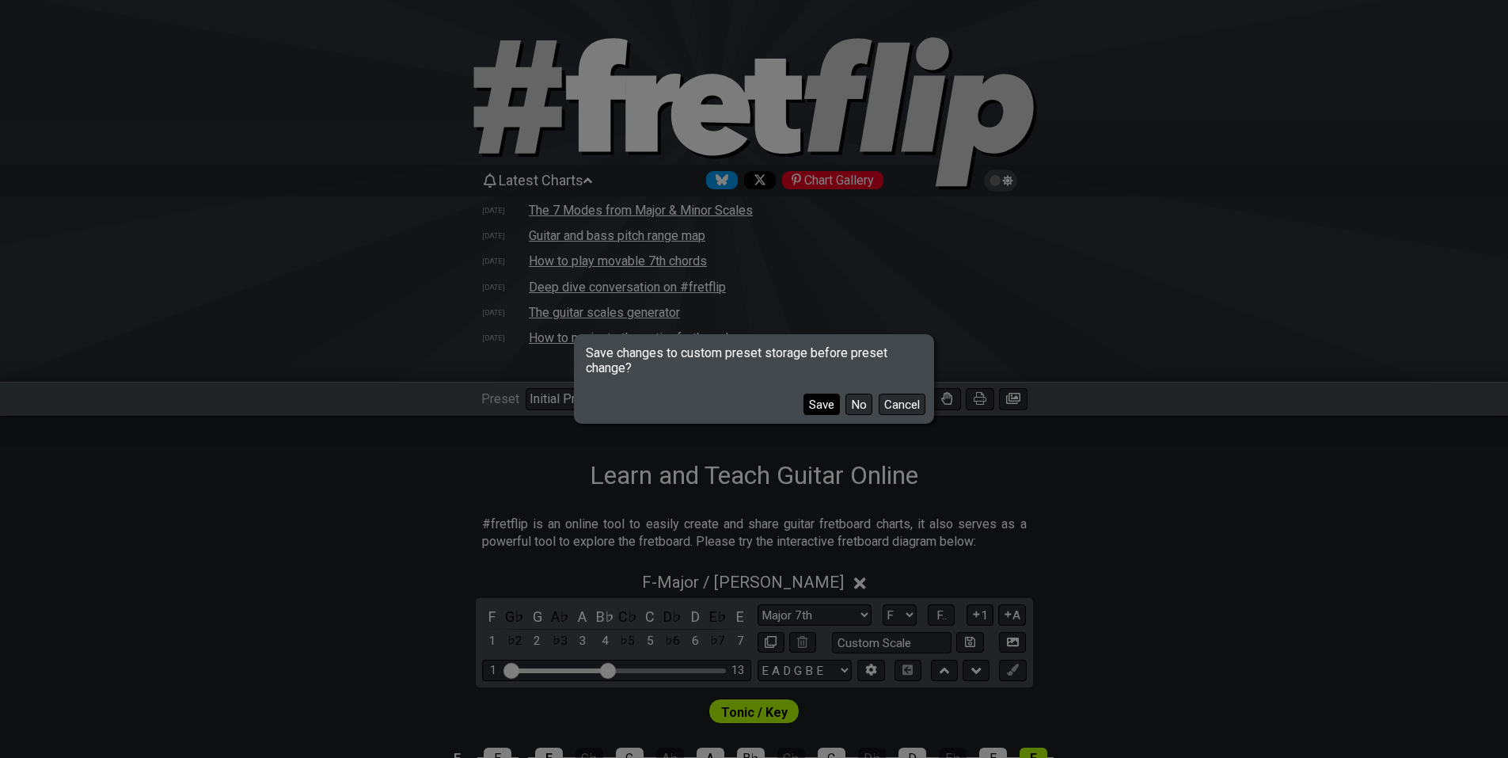
click at [807, 397] on button "Save" at bounding box center [821, 403] width 36 height 21
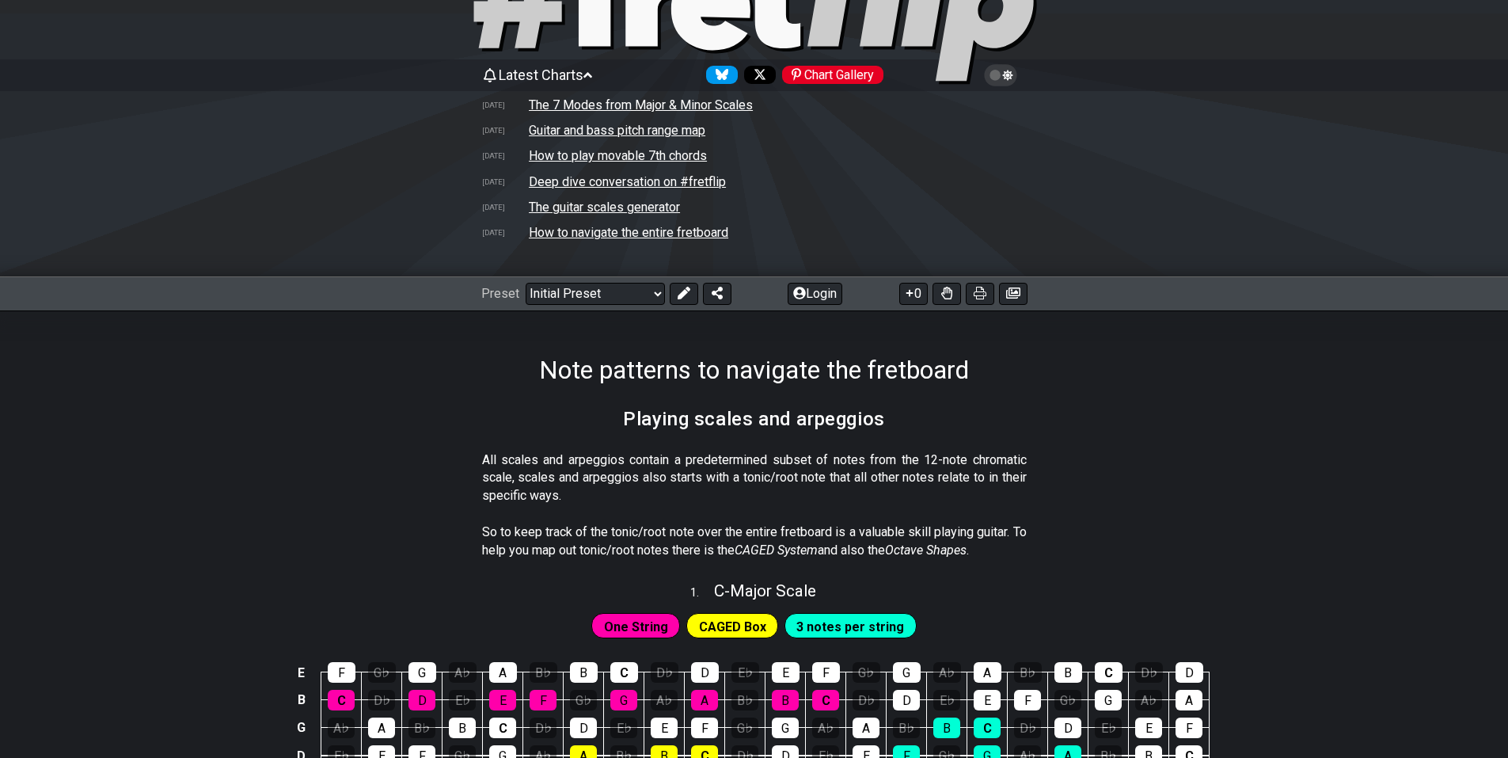
scroll to position [317, 0]
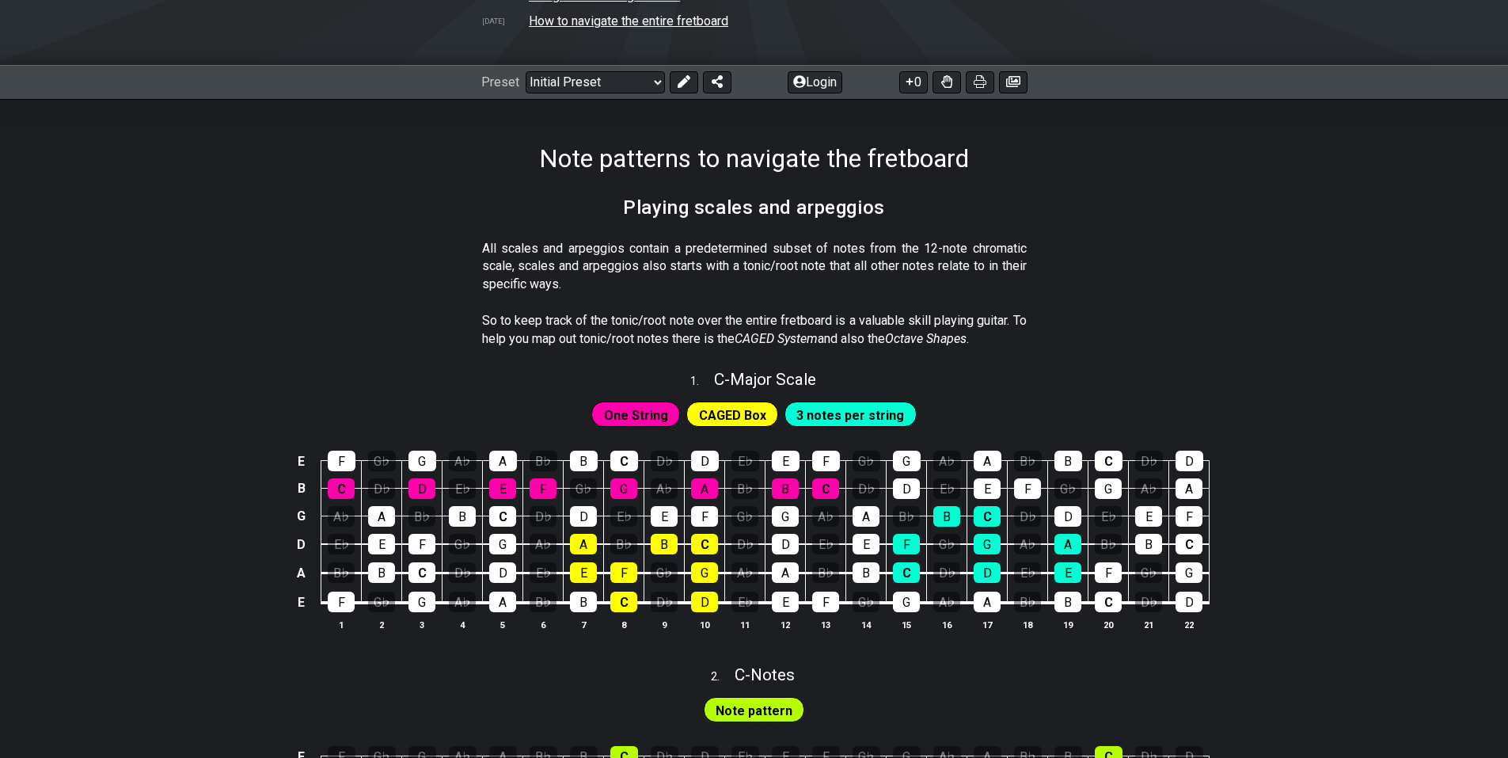
click at [716, 410] on span "CAGED Box" at bounding box center [732, 415] width 67 height 23
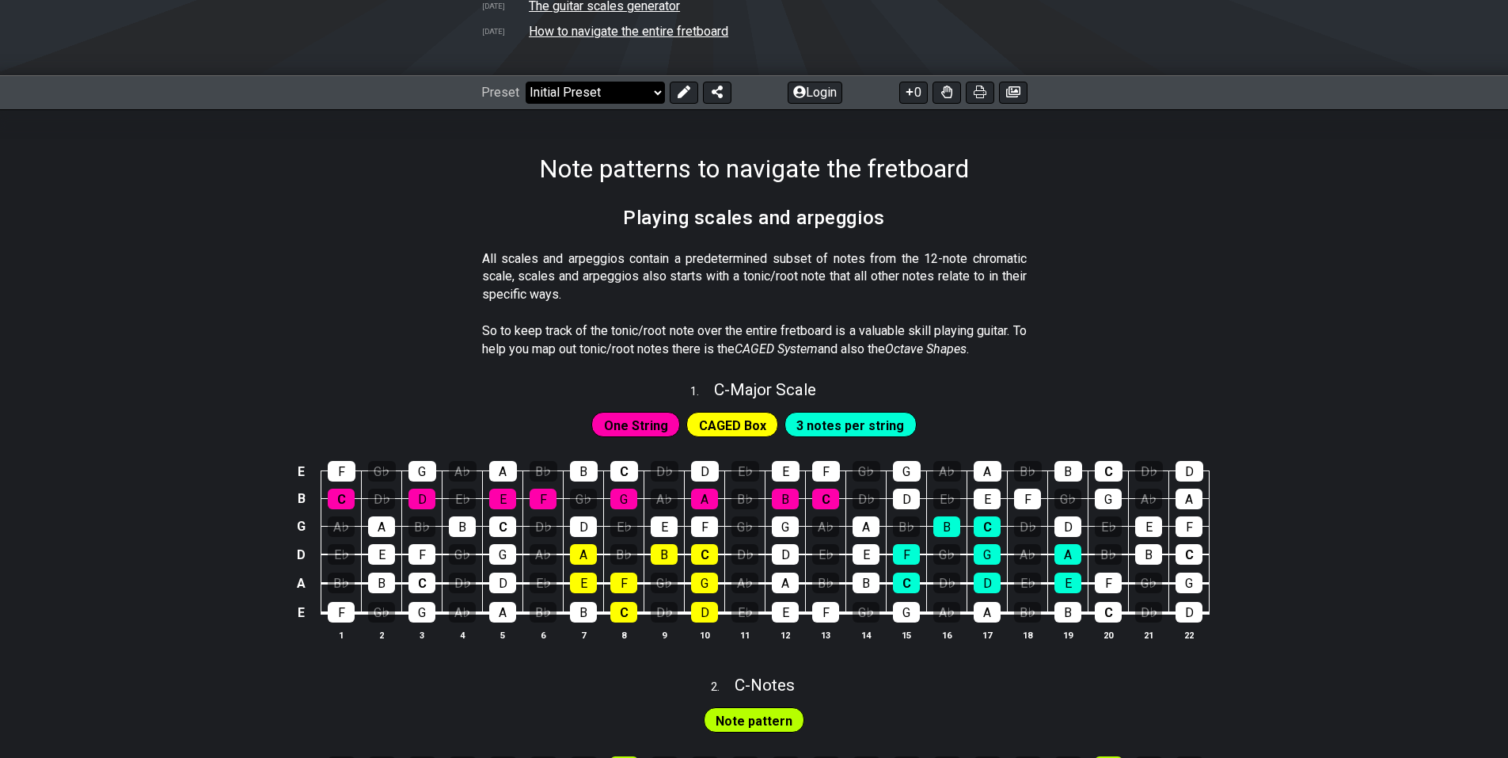
scroll to position [158, 0]
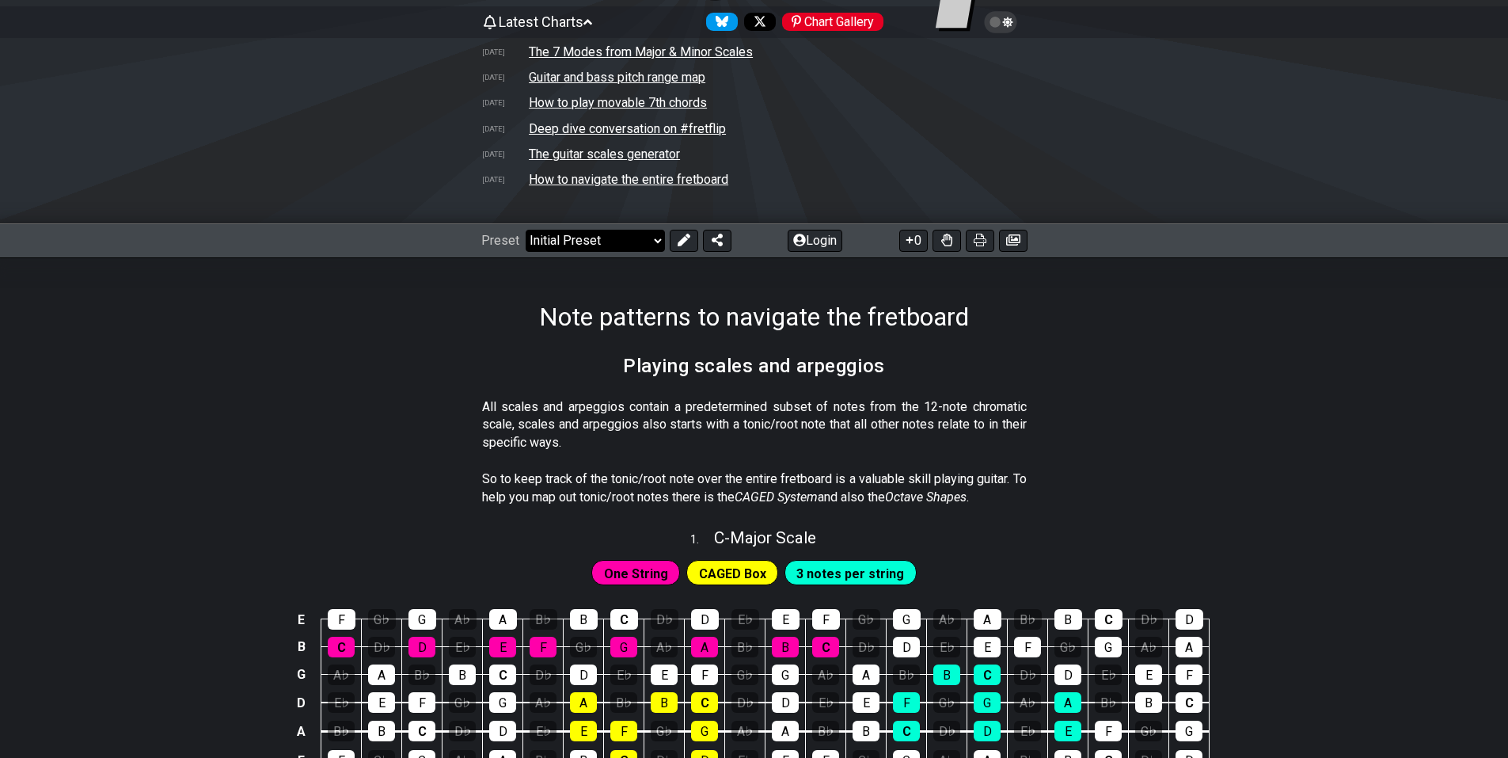
click at [539, 249] on select "Welcome to #fretflip! Initial Preset Learn and Teach Guitar Online Minor Pentat…" at bounding box center [595, 241] width 139 height 22
click at [526, 230] on select "Welcome to #fretflip! Initial Preset Learn and Teach Guitar Online Minor Pentat…" at bounding box center [595, 241] width 139 height 22
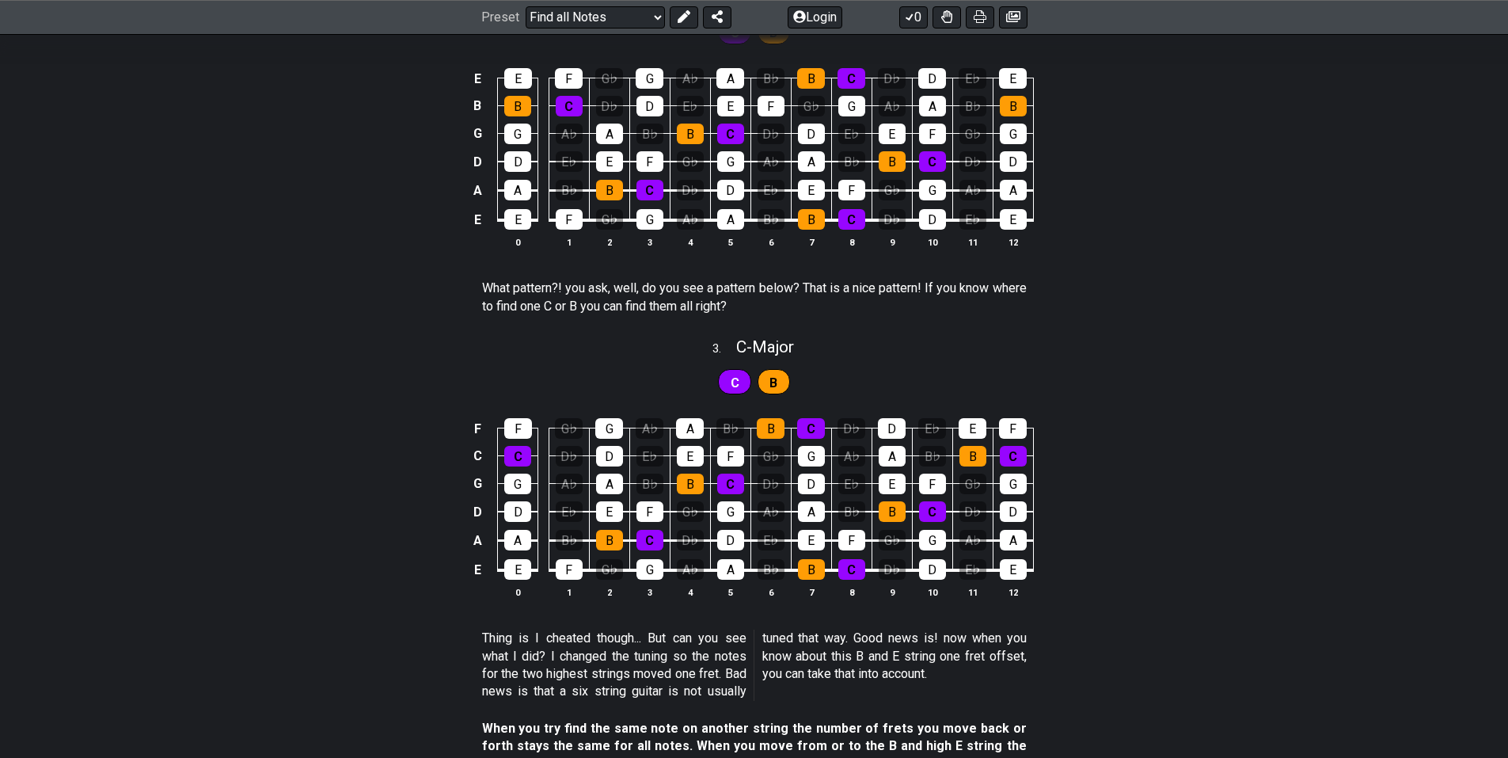
scroll to position [1108, 0]
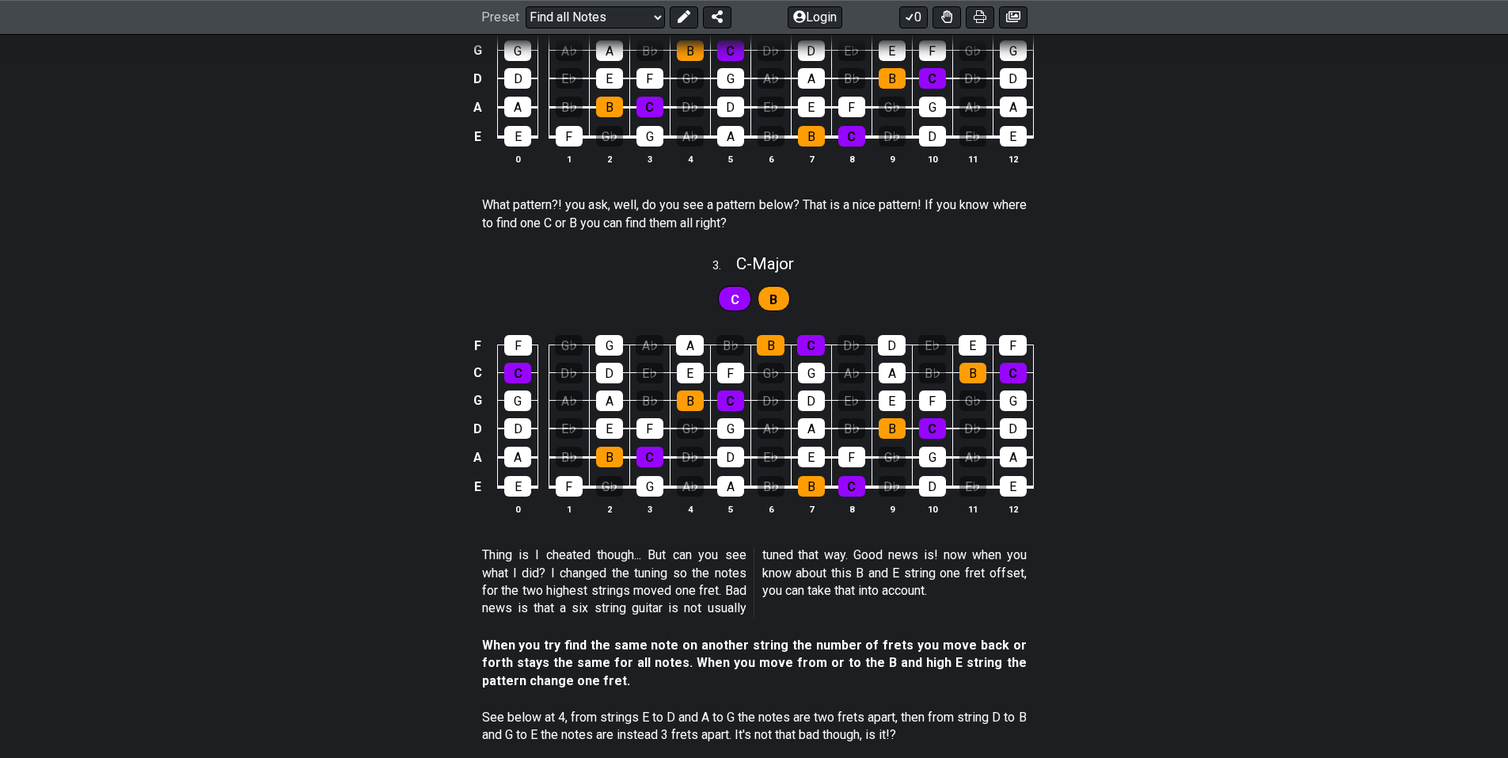
click at [766, 294] on div "B" at bounding box center [774, 298] width 32 height 25
click at [727, 298] on div "C" at bounding box center [734, 298] width 33 height 25
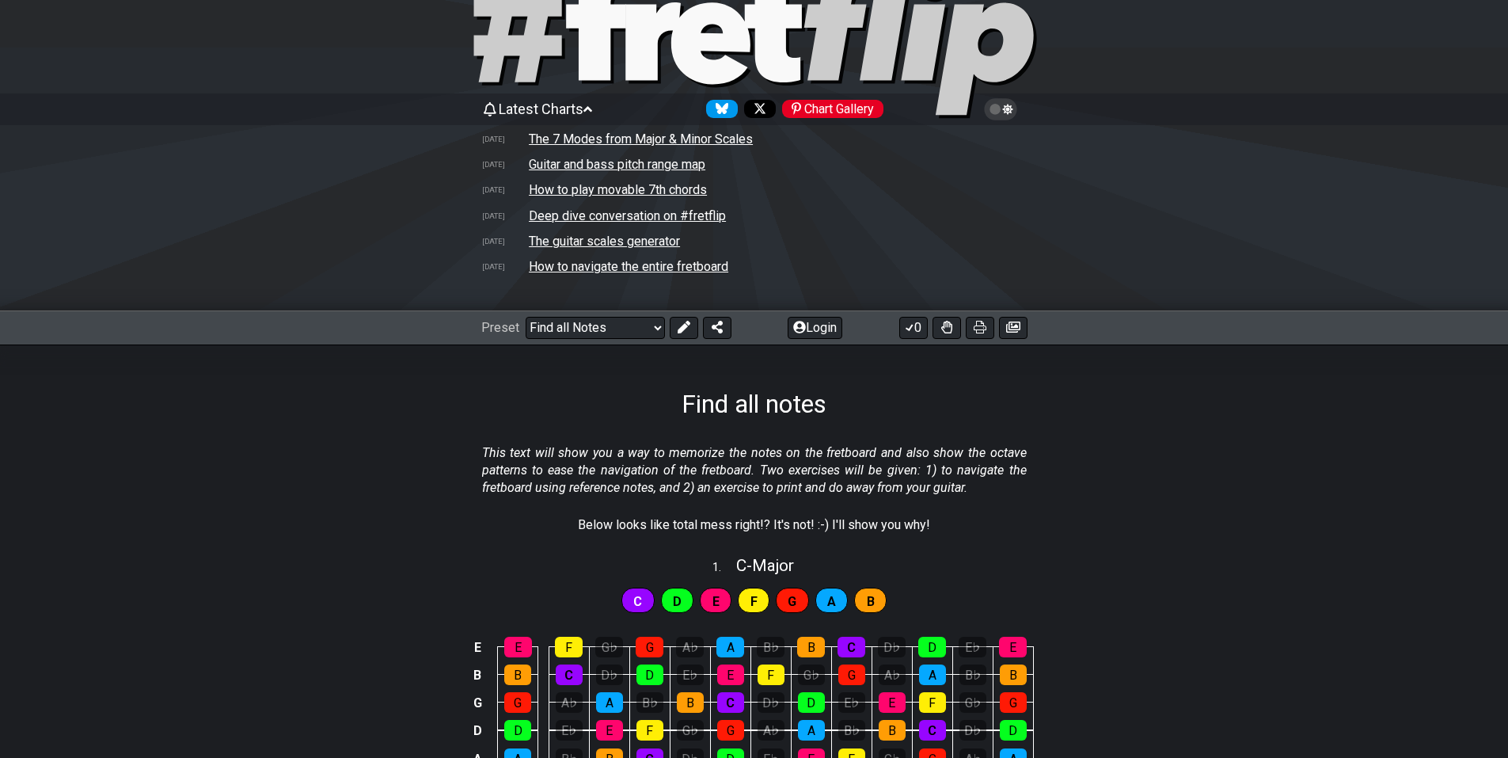
scroll to position [0, 0]
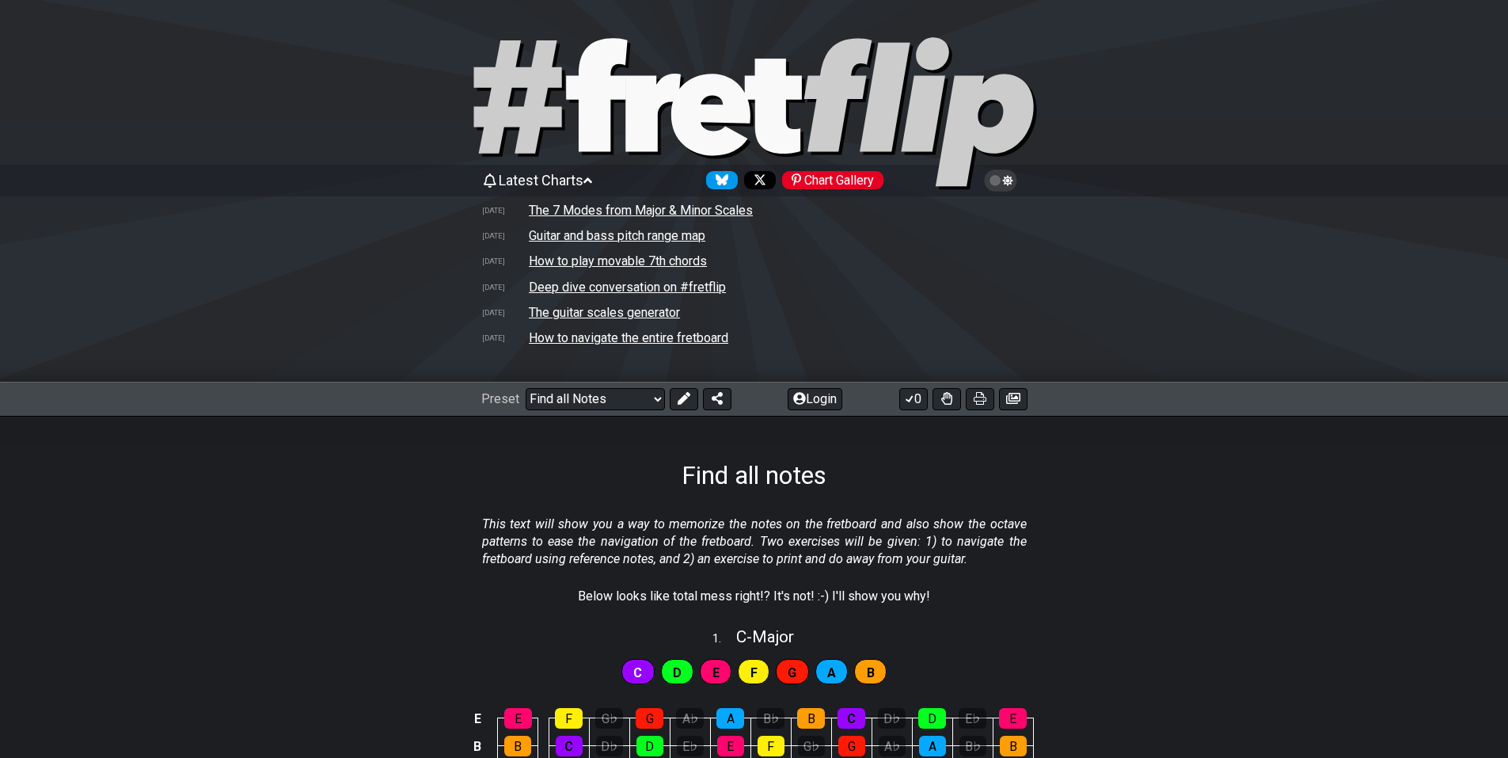
click at [609, 210] on td "The 7 Modes from Major & Minor Scales" at bounding box center [641, 210] width 226 height 17
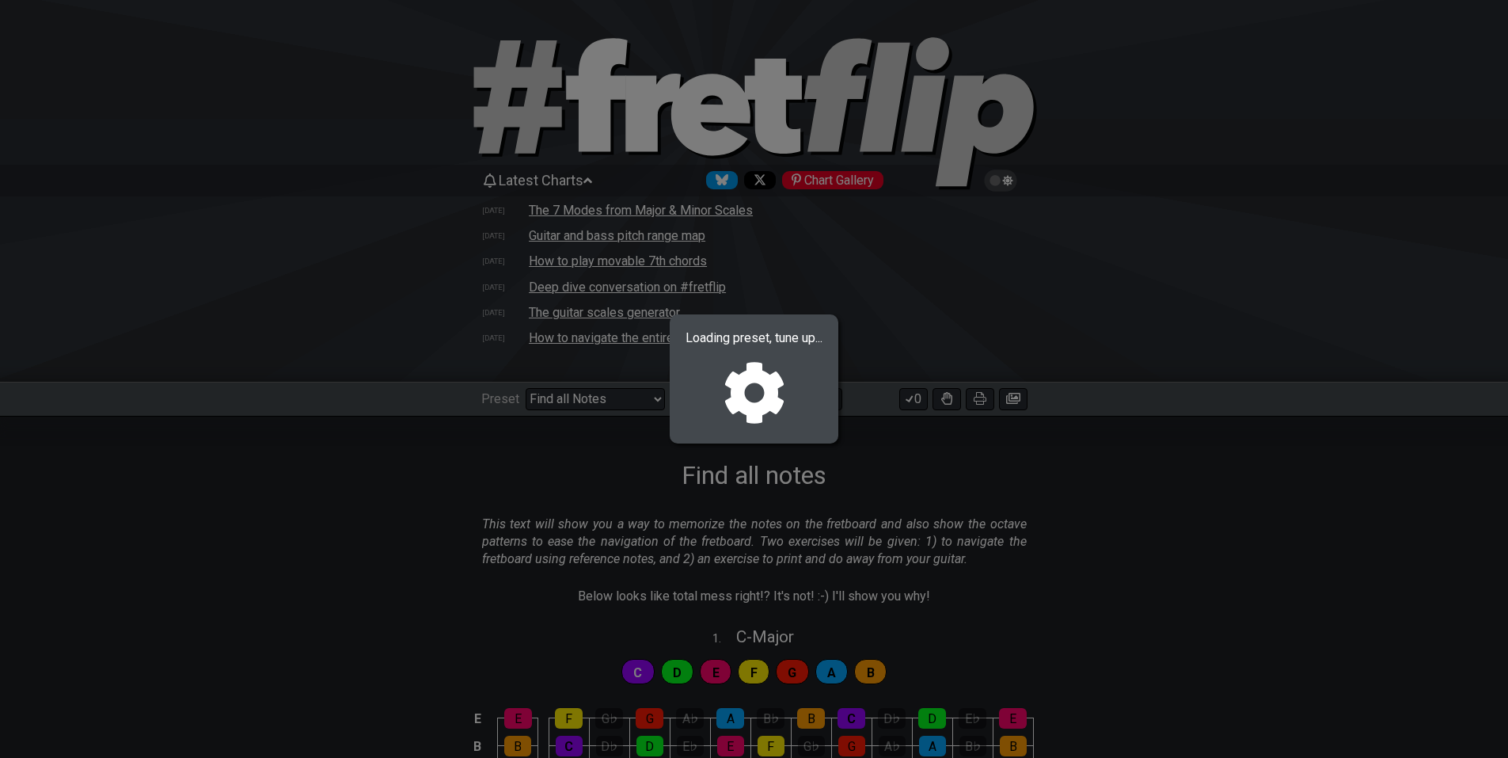
select select "/welcome"
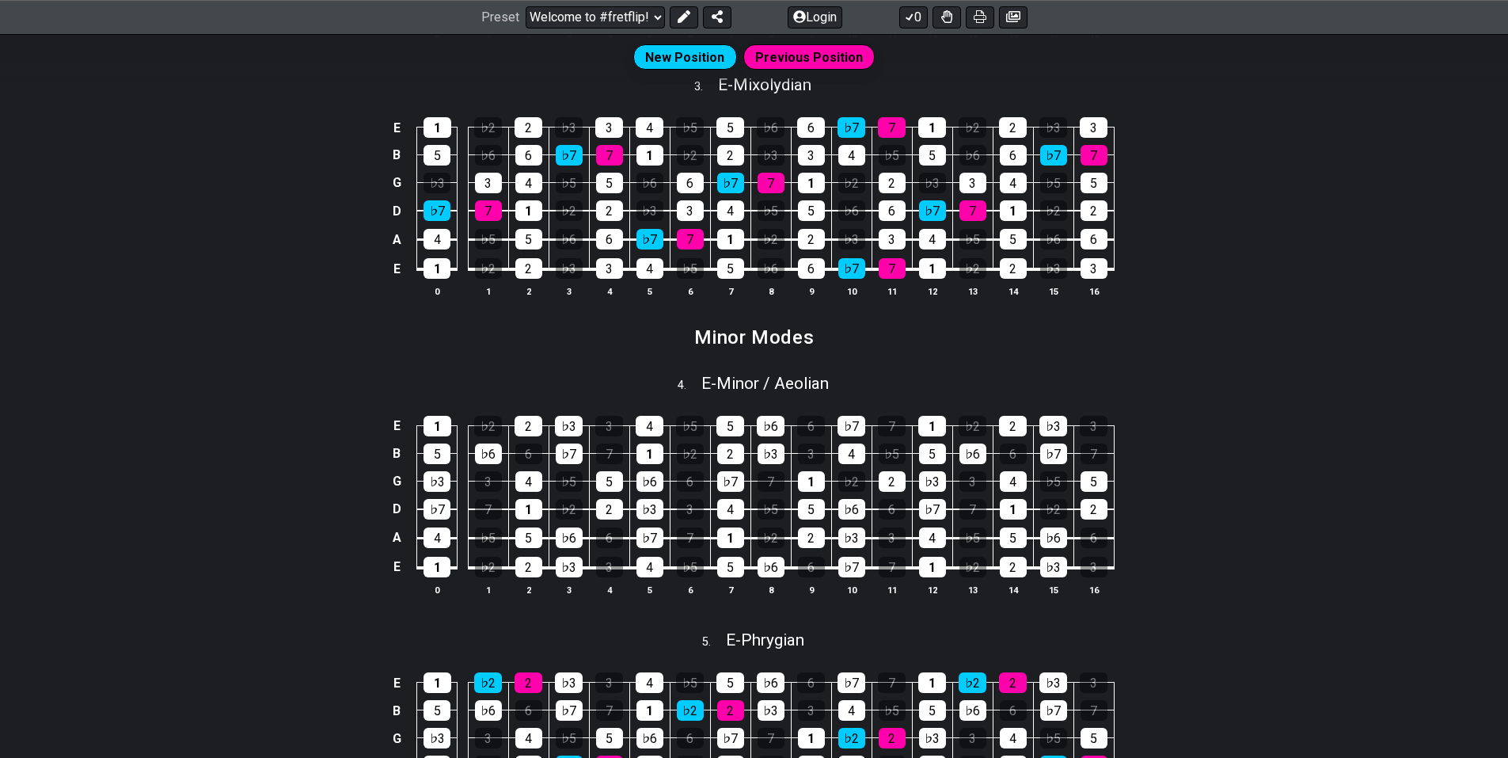
scroll to position [1187, 0]
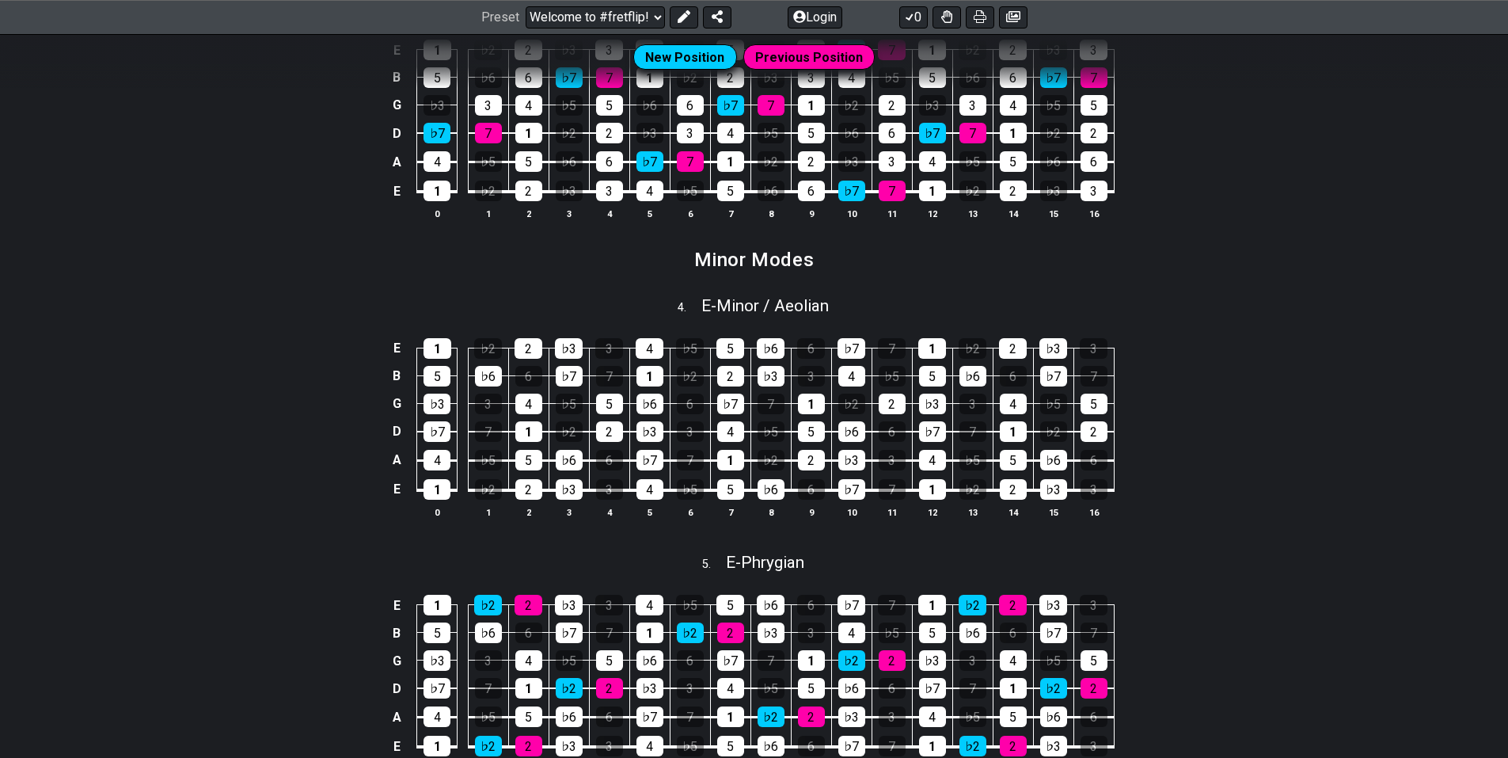
click at [724, 258] on h2 "Minor Modes" at bounding box center [754, 259] width 120 height 17
click at [736, 302] on span "E - Minor / Aeolian" at bounding box center [764, 305] width 127 height 19
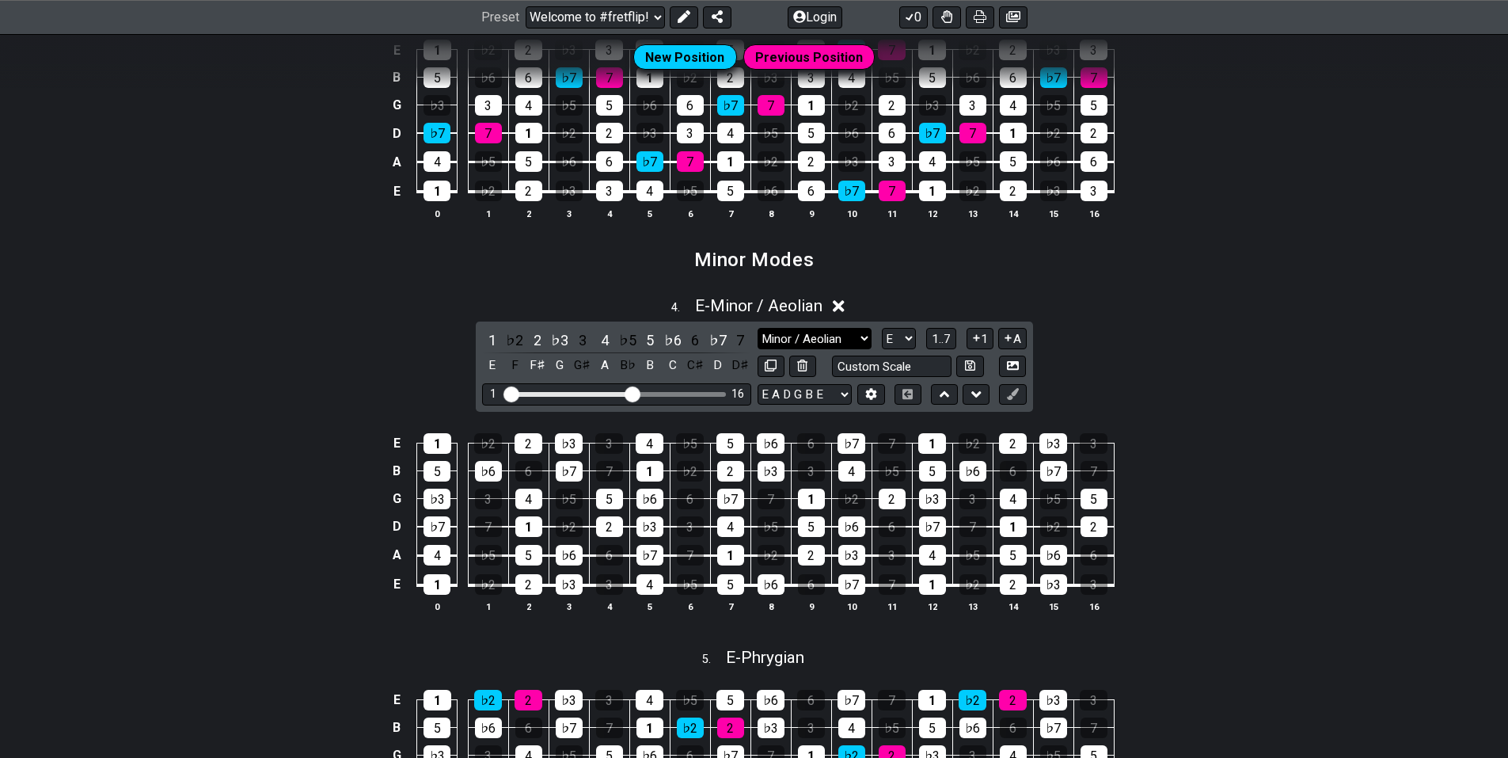
click at [851, 344] on select "Minor / Aeolian Root Minor Pentatonic Major Pentatonic Minor Blues Major Blues …" at bounding box center [815, 338] width 114 height 21
click at [849, 341] on select "Minor / Aeolian Root Minor Pentatonic Major Pentatonic Minor Blues Major Blues …" at bounding box center [815, 338] width 114 height 21
click at [1127, 272] on section "Minor Modes" at bounding box center [754, 265] width 1508 height 41
click at [904, 342] on select "A♭ A A♯ B♭ B C C♯ D♭ D D♯ E♭ E F F♯ G♭ G G♯" at bounding box center [899, 338] width 34 height 21
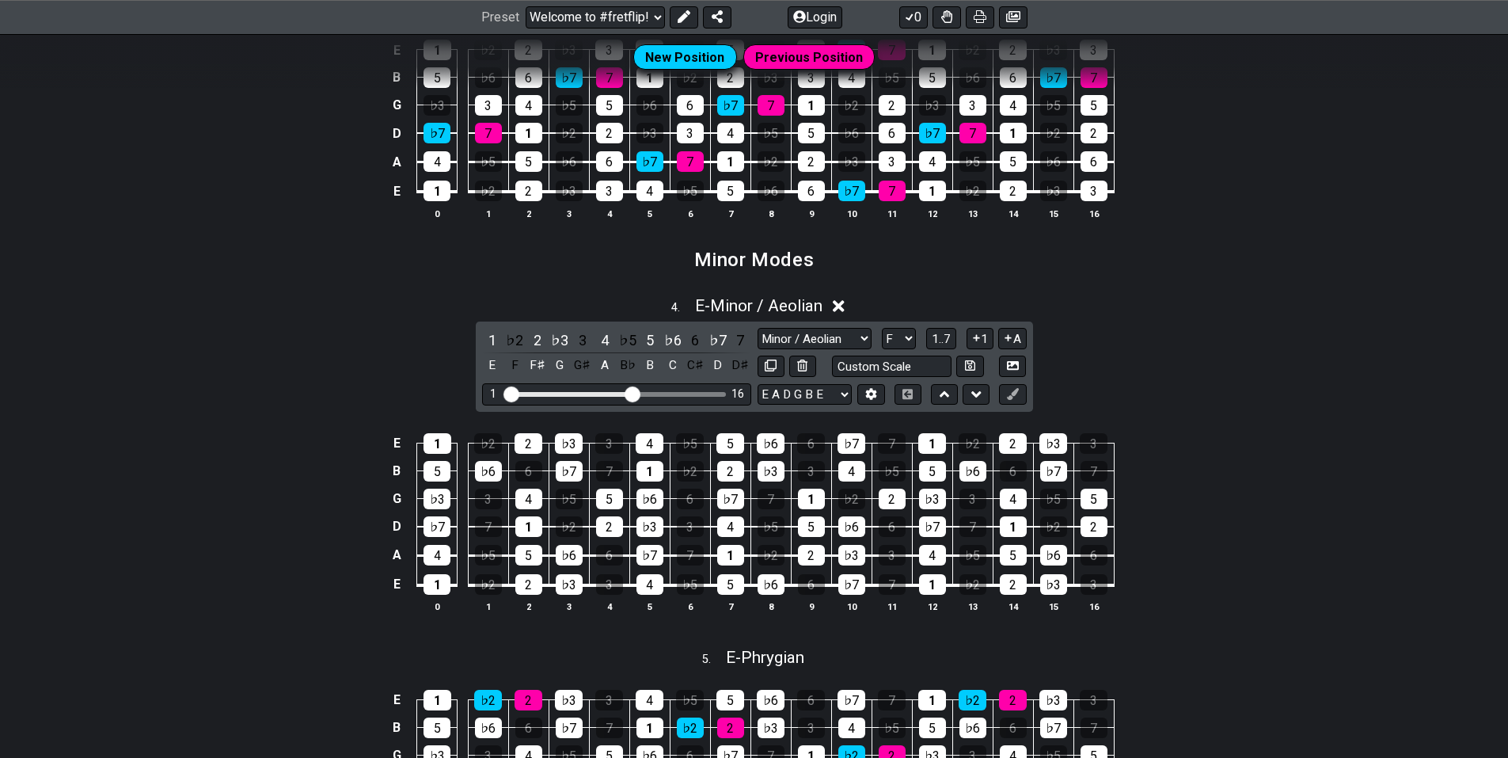
click at [882, 328] on select "A♭ A A♯ B♭ B C C♯ D♭ D D♯ E♭ E F F♯ G♭ G G♯" at bounding box center [899, 338] width 34 height 21
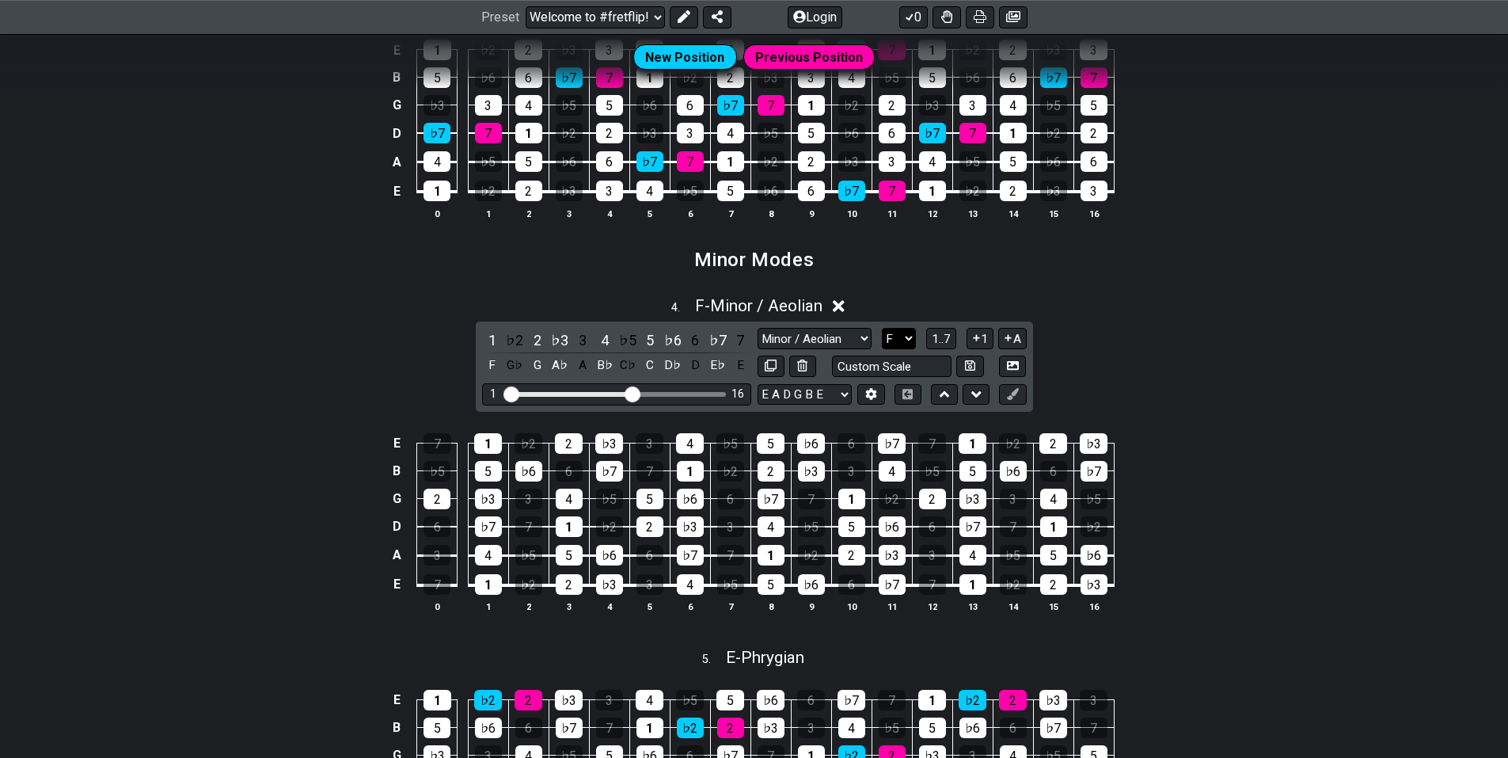
click at [906, 344] on select "A♭ A A♯ B♭ B C C♯ D♭ D D♯ E♭ E F F♯ G♭ G G♯" at bounding box center [899, 338] width 34 height 21
select select "F#"
click at [882, 328] on select "A♭ A A♯ B♭ B C C♯ D♭ D D♯ E♭ E F F♯ G♭ G G♯" at bounding box center [899, 338] width 34 height 21
